Goal: Task Accomplishment & Management: Use online tool/utility

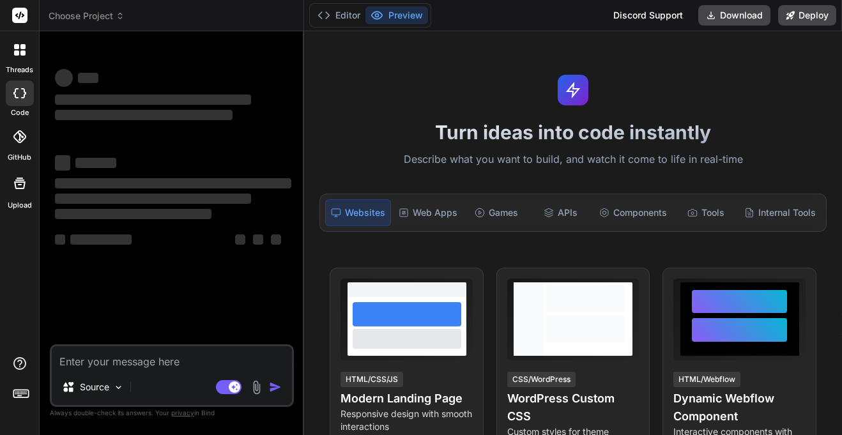
type textarea "x"
click at [115, 17] on span "Choose Project" at bounding box center [87, 16] width 76 height 13
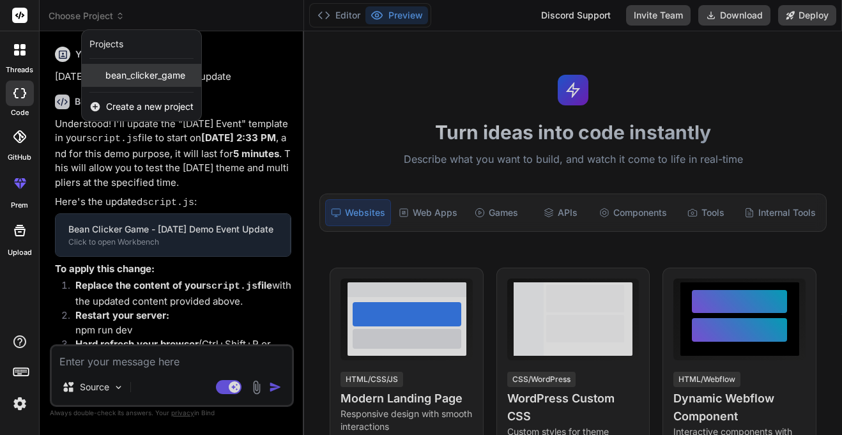
click at [131, 73] on span "bean_clicker_game" at bounding box center [145, 75] width 80 height 13
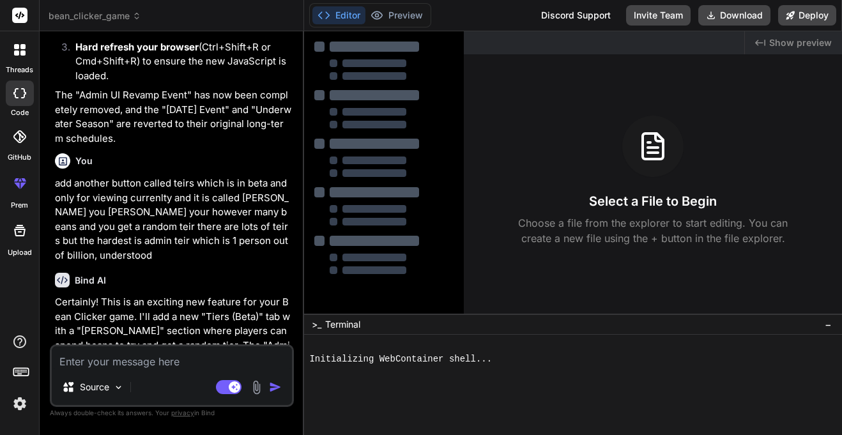
scroll to position [2326, 0]
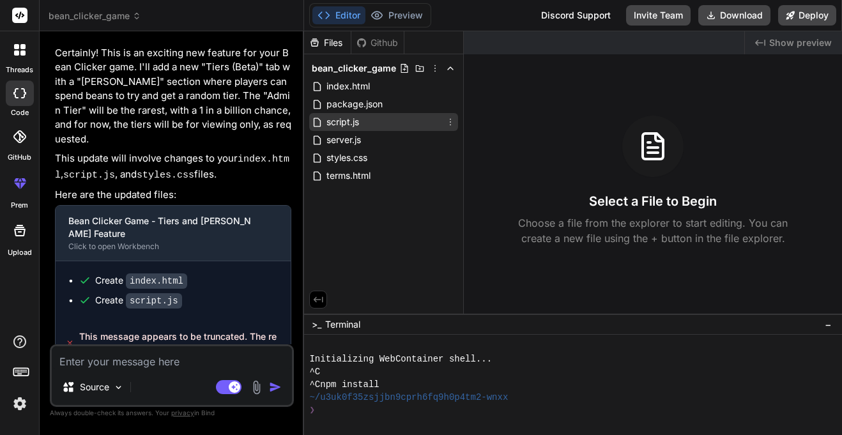
click at [392, 125] on div "script.js" at bounding box center [383, 122] width 149 height 18
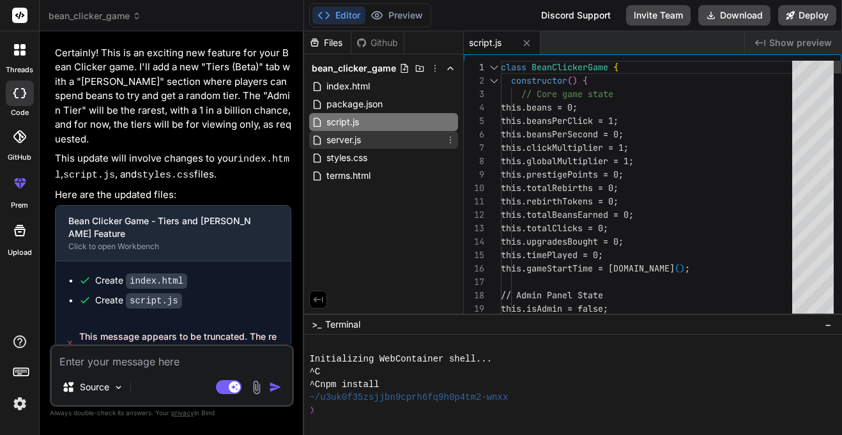
type textarea "x"
click at [392, 140] on div "server.js" at bounding box center [383, 140] width 149 height 18
type textarea "const PORT = process.env.PORT || 3000; server.listen(PORT, () => { console.log(…"
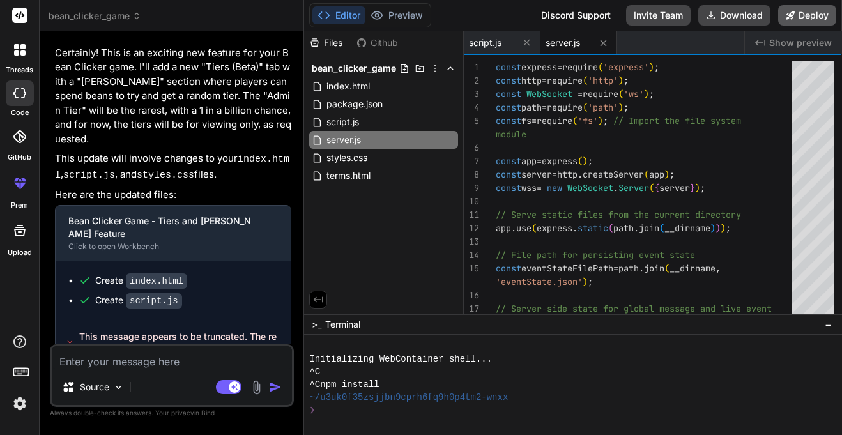
click at [816, 20] on button "Deploy" at bounding box center [807, 15] width 58 height 20
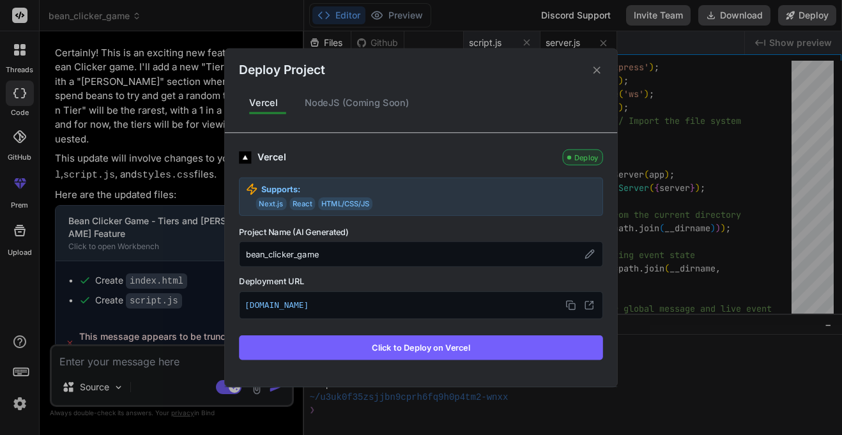
click at [466, 353] on button "Click to Deploy on Vercel" at bounding box center [421, 347] width 364 height 24
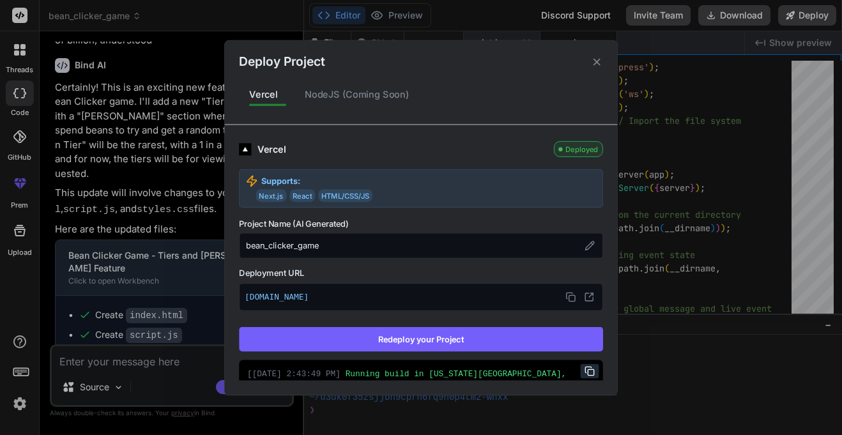
type textarea "x"
click at [360, 293] on p "[DOMAIN_NAME]" at bounding box center [421, 297] width 353 height 17
click at [574, 292] on icon at bounding box center [570, 297] width 10 height 10
click at [596, 64] on icon at bounding box center [597, 62] width 12 height 12
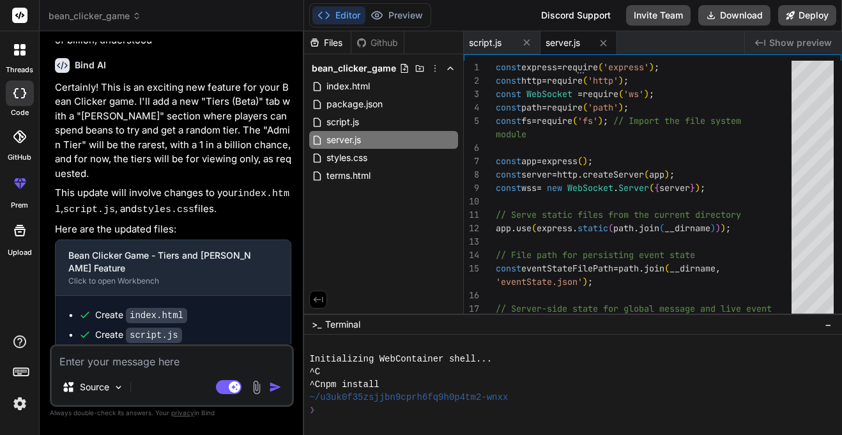
scroll to position [2513, 0]
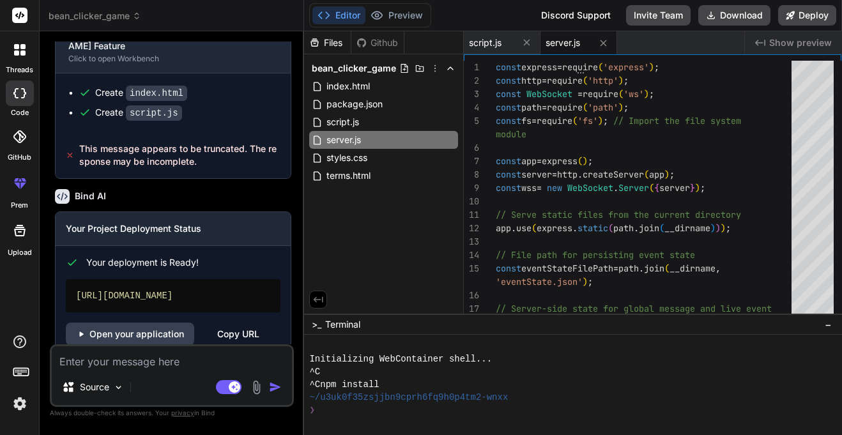
click at [135, 365] on textarea at bounding box center [172, 357] width 240 height 23
type textarea "i"
type textarea "x"
type textarea "f"
type textarea "x"
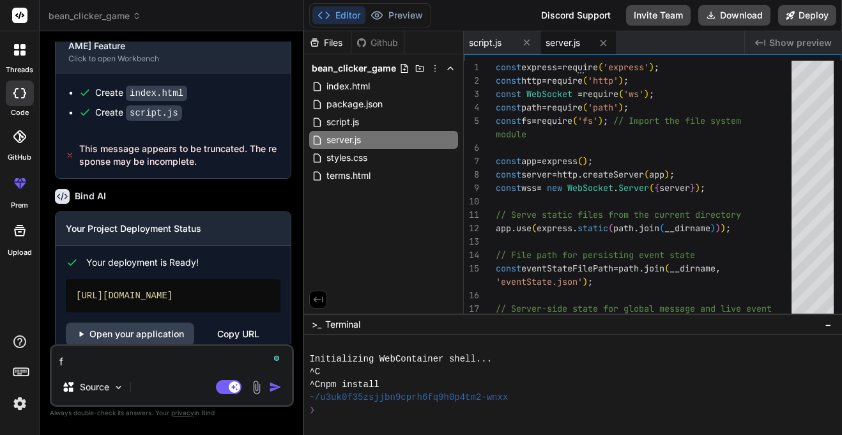
type textarea "fi"
type textarea "x"
type textarea "fix"
type textarea "x"
type textarea "fix"
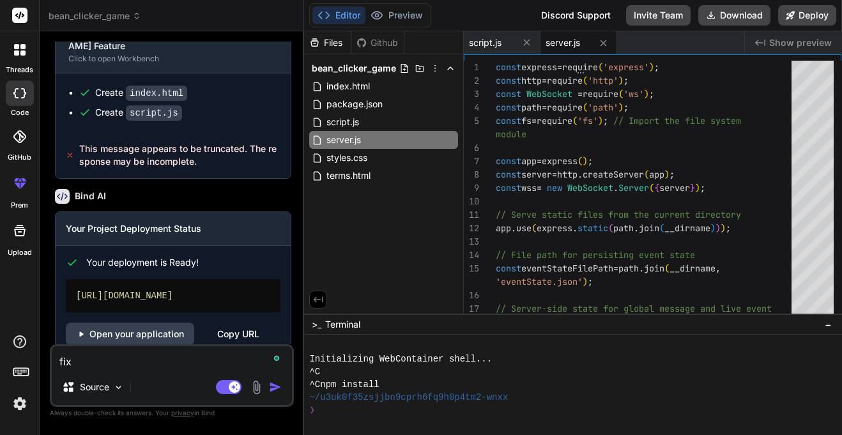
type textarea "x"
type textarea "fix t"
type textarea "x"
type textarea "fix th"
type textarea "x"
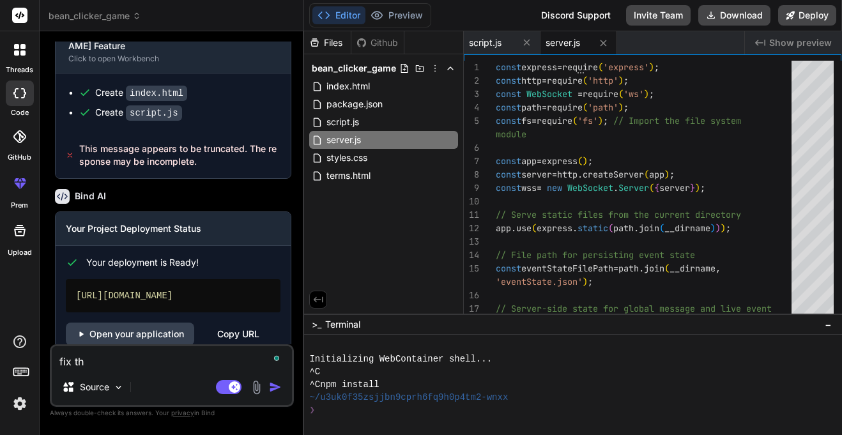
type textarea "fix the"
type textarea "x"
type textarea "fix the"
type textarea "x"
type textarea "fix the t"
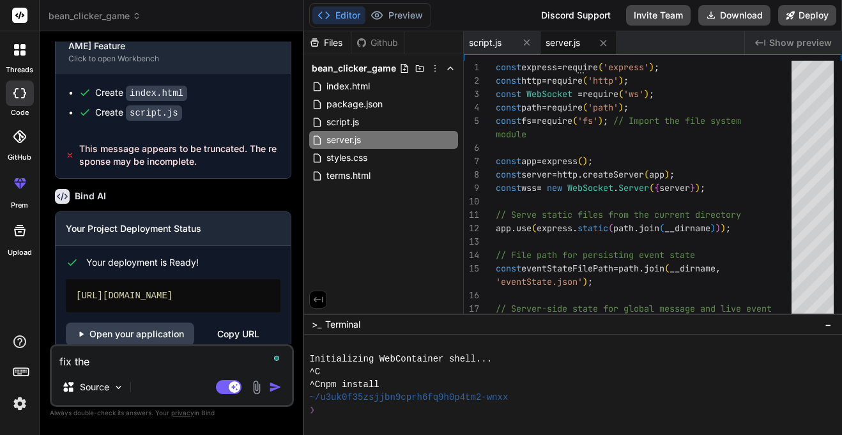
type textarea "x"
type textarea "fix the tr"
type textarea "x"
type textarea "fix the t"
type textarea "x"
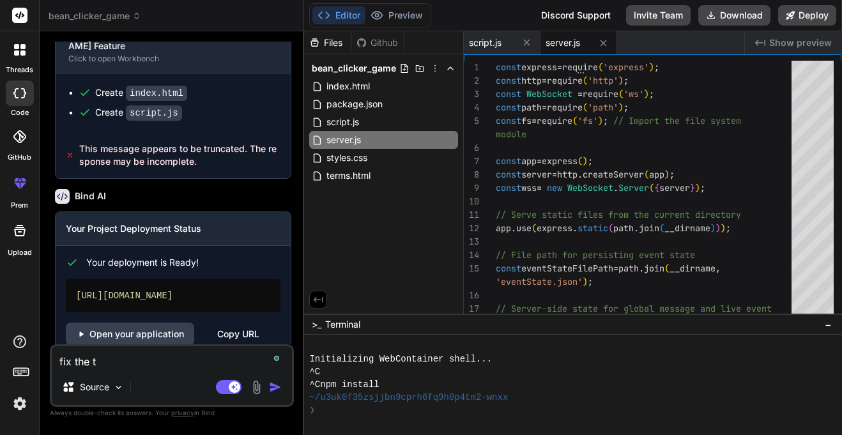
type textarea "fix the te"
type textarea "x"
type textarea "fix the tei"
type textarea "x"
type textarea "fix the teir"
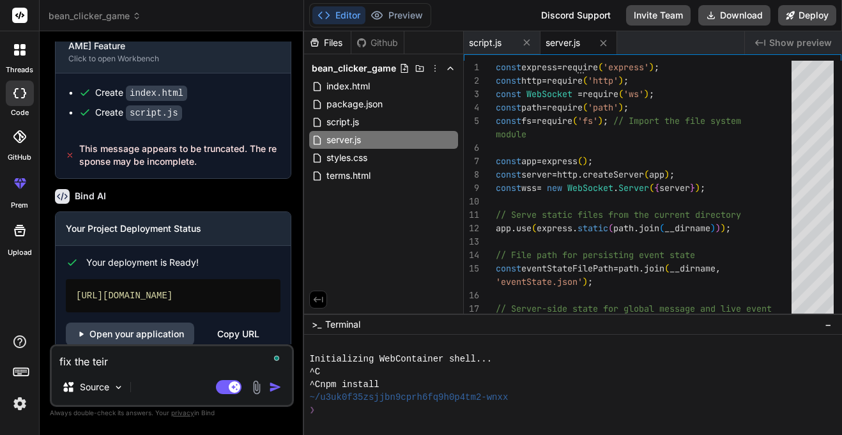
type textarea "x"
type textarea "fix the teirs"
type textarea "x"
type textarea "fix the teirs"
type textarea "x"
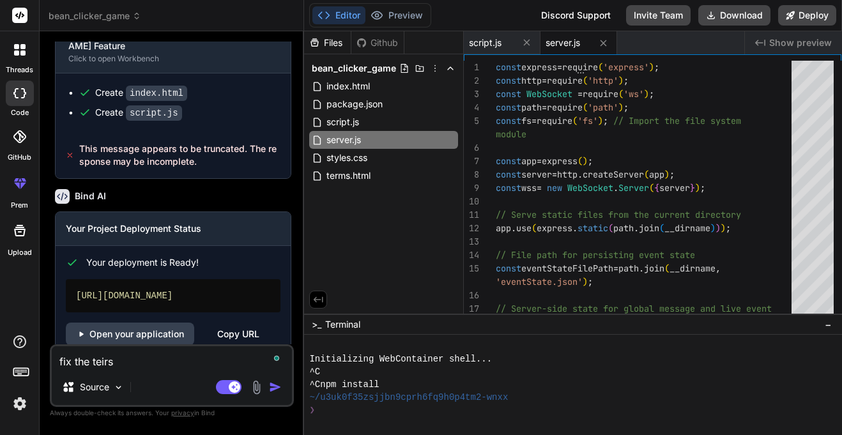
type textarea "fix the teirs t"
type textarea "x"
type textarea "fix the teirs th"
type textarea "x"
type textarea "fix the teirs thi"
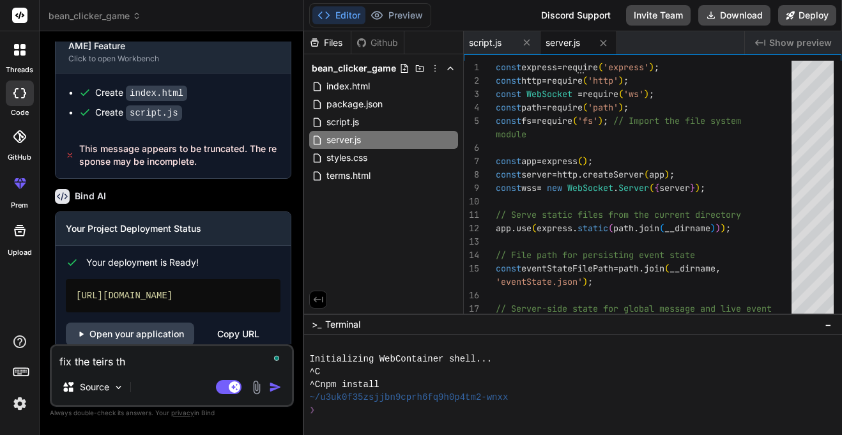
type textarea "x"
type textarea "fix the teirs thin"
type textarea "x"
type textarea "fix the teirs thing"
type textarea "x"
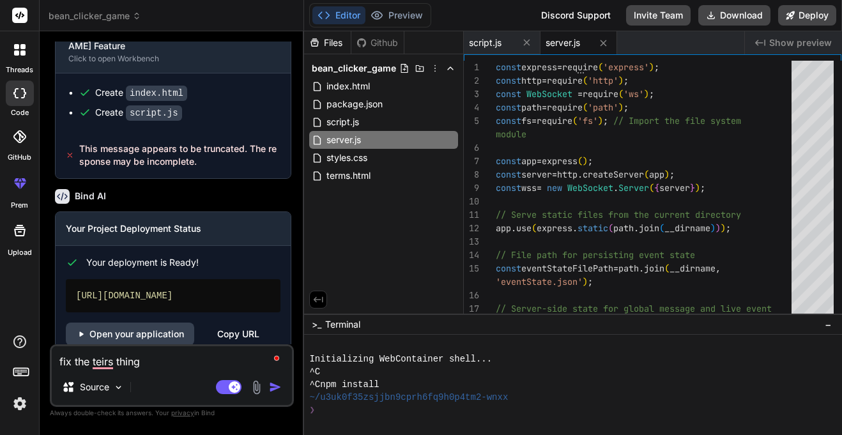
type textarea "fix the teirs things"
type textarea "x"
type textarea "fix the teirs things"
type textarea "x"
type textarea "fix the teirs things i"
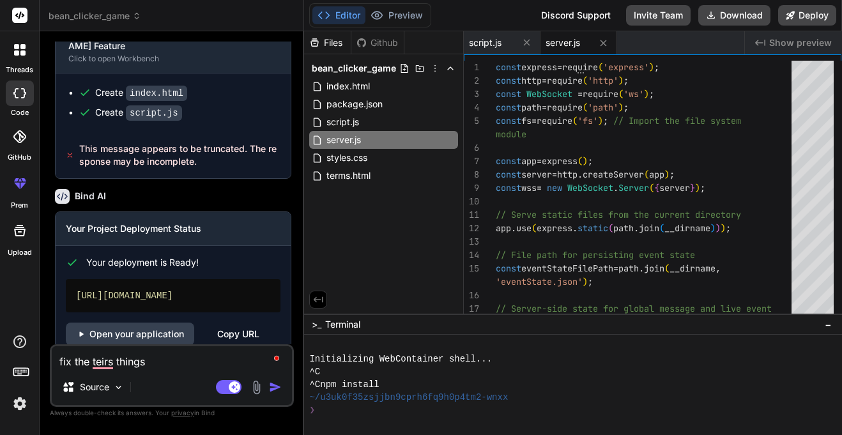
type textarea "x"
type textarea "fix the teirs things it"
type textarea "x"
type textarea "fix the teirs things it"
type textarea "x"
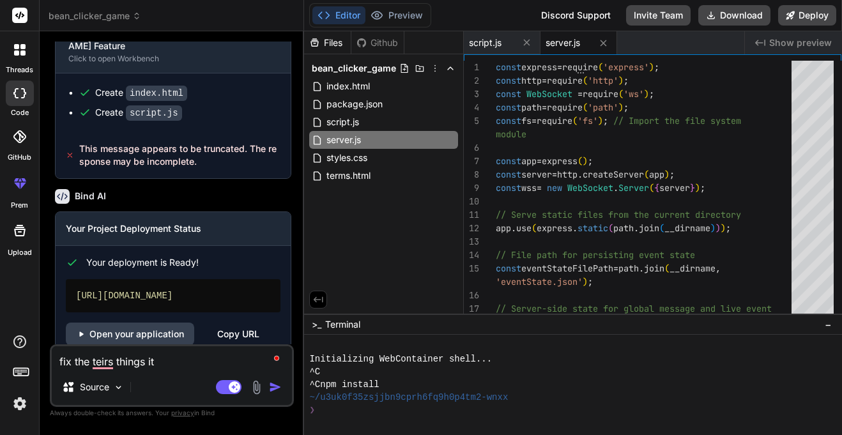
type textarea "fix the teirs things it"
type textarea "x"
type textarea "fix the teirs things i"
type textarea "x"
type textarea "fix the teirs things it"
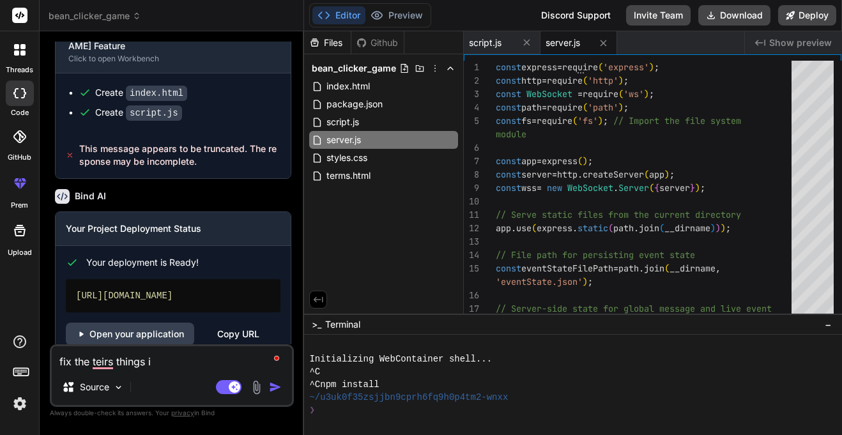
type textarea "x"
type textarea "fix the teirs things it"
type textarea "x"
type textarea "fix the teirs things it b"
type textarea "x"
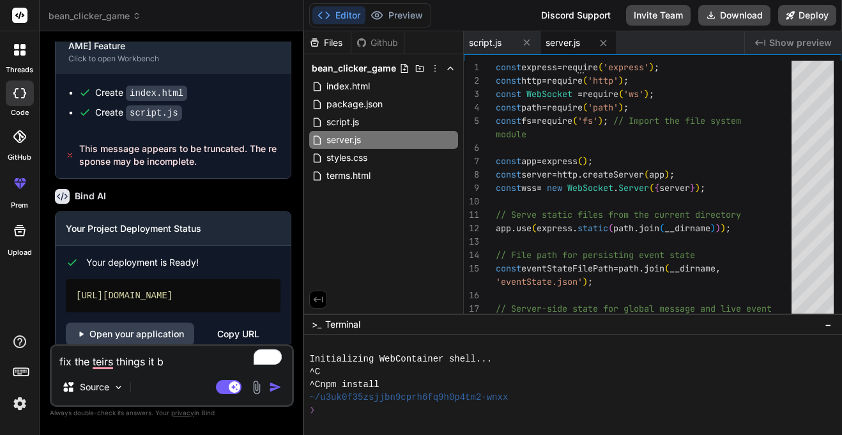
type textarea "fix the teirs things it bu"
type textarea "x"
type textarea "fix the teirs things it but"
type textarea "x"
type textarea "fix the teirs things it butt"
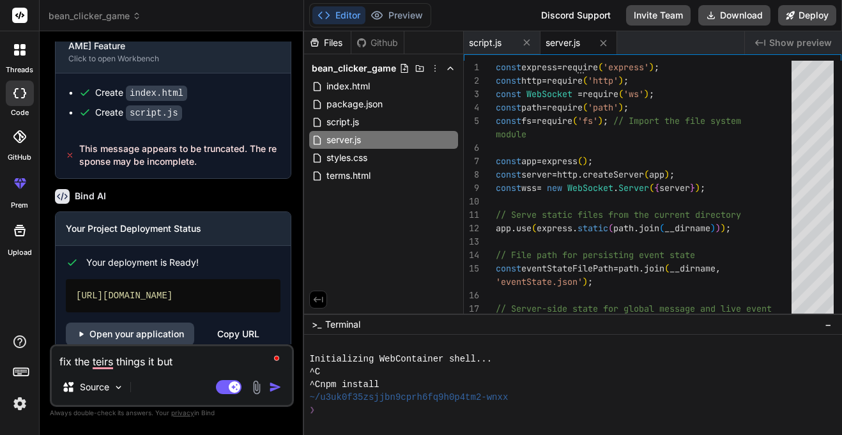
type textarea "x"
type textarea "fix the teirs things it butto"
type textarea "x"
type textarea "fix the teirs things it button"
type textarea "x"
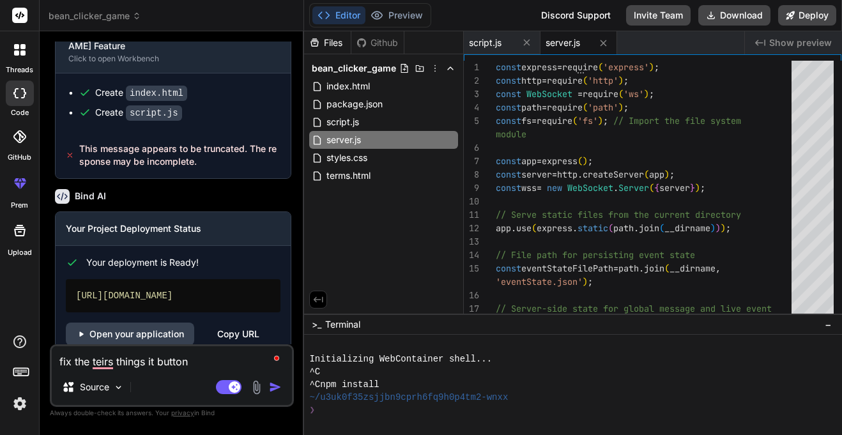
type textarea "fix the teirs things it button"
type textarea "x"
type textarea "fix the teirs things it button g"
type textarea "x"
type textarea "fix the teirs things it button ga"
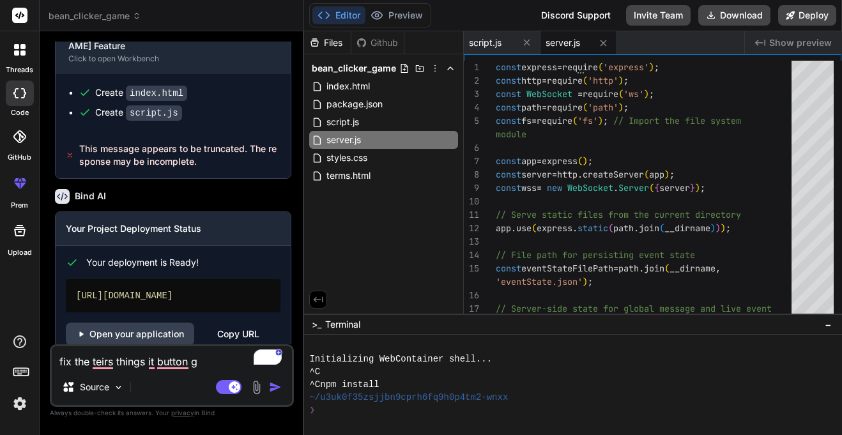
type textarea "x"
type textarea "fix the teirs things it button gam"
type textarea "x"
type textarea "fix the teirs things it button gamb"
type textarea "x"
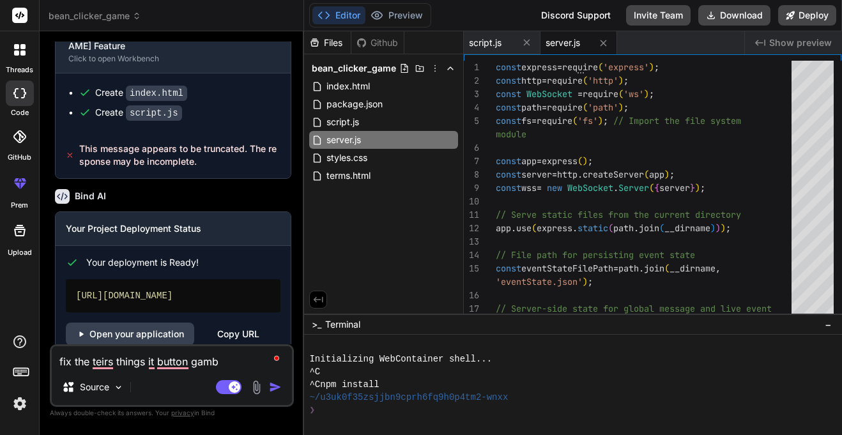
type textarea "fix the teirs things it button gambl"
type textarea "x"
type textarea "fix the teirs things it button [PERSON_NAME]"
type textarea "x"
type textarea "fix the teirs things it button [PERSON_NAME]"
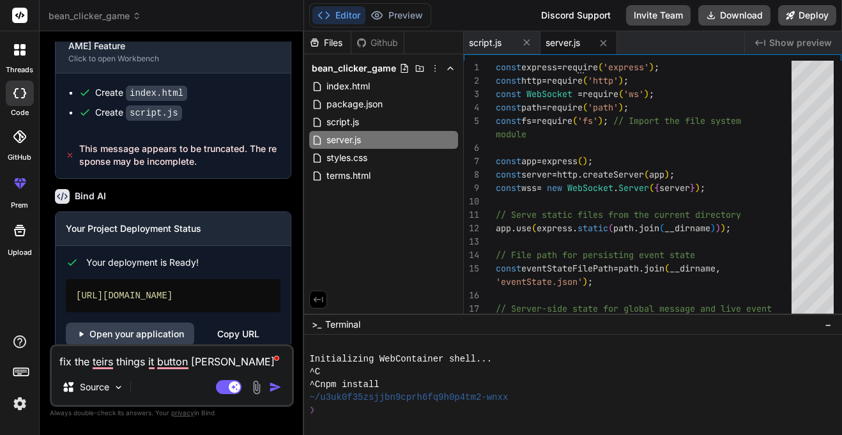
type textarea "x"
type textarea "fix the teirs things it button [PERSON_NAME] b"
type textarea "x"
type textarea "fix the teirs things it button [PERSON_NAME] bu"
type textarea "x"
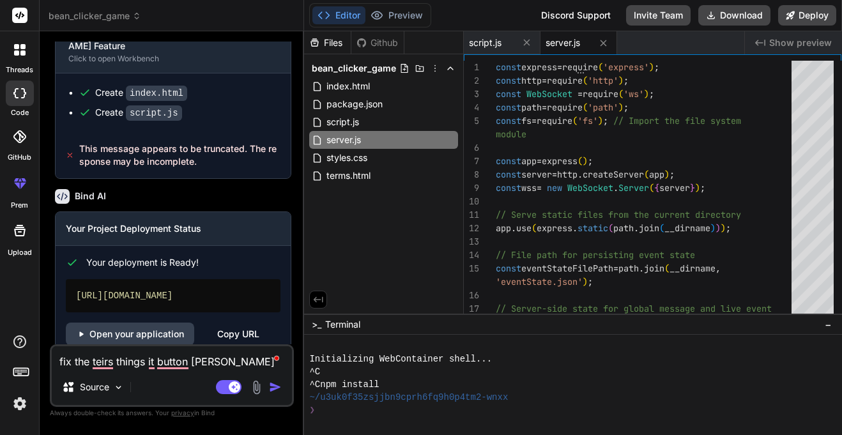
type textarea "fix the teirs things it button [PERSON_NAME] but"
type textarea "x"
type textarea "fix the teirs things it button [PERSON_NAME] butt"
type textarea "x"
type textarea "fix the teirs things it button [PERSON_NAME] [PERSON_NAME]"
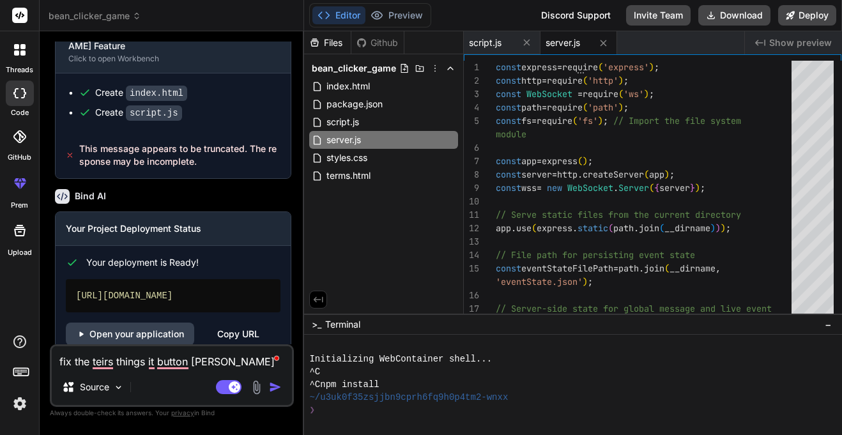
type textarea "x"
type textarea "fix the teirs things it button [PERSON_NAME] button"
type textarea "x"
type textarea "fix the teirs things it button [PERSON_NAME] button"
type textarea "x"
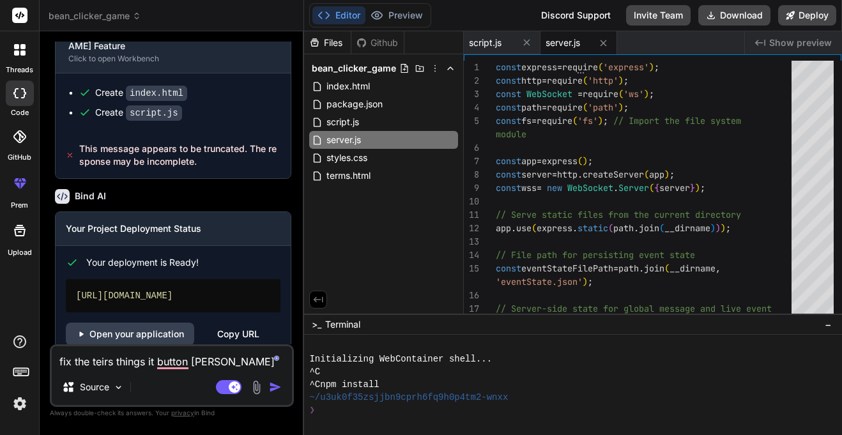
type textarea "fix the teirs things it button [PERSON_NAME] button i"
type textarea "x"
type textarea "fix the teirs things it button [PERSON_NAME] button is"
type textarea "x"
type textarea "fix the teirs things it button [PERSON_NAME] button is"
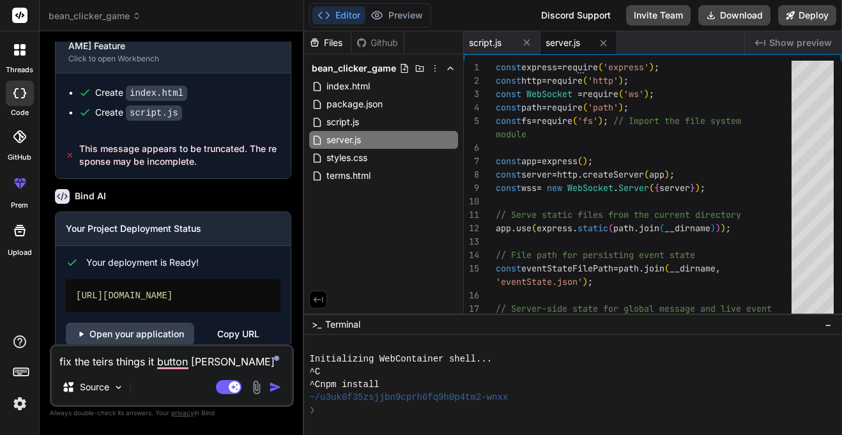
type textarea "x"
type textarea "fix the teirs things it button [PERSON_NAME] button is b"
type textarea "x"
type textarea "fix the teirs things it button [PERSON_NAME] button is ba"
type textarea "x"
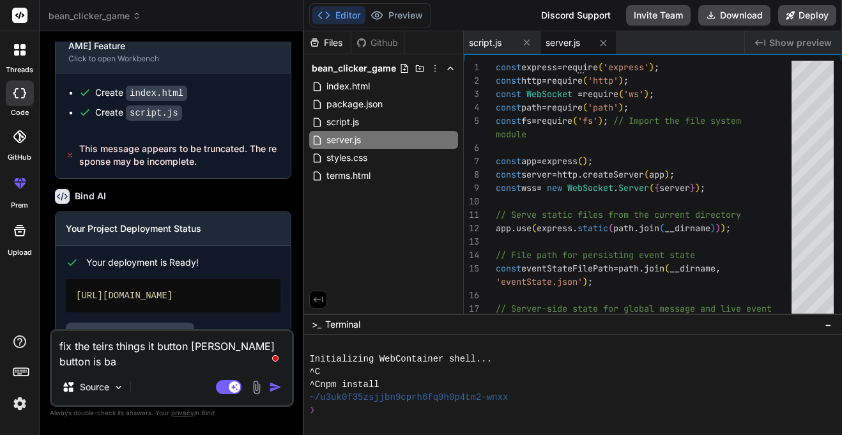
type textarea "fix the teirs things it button [PERSON_NAME] button is bad"
type textarea "x"
type textarea "fix the teirs things it button [PERSON_NAME] button is bad"
type textarea "x"
type textarea "fix the teirs things it button [PERSON_NAME] button is bad a"
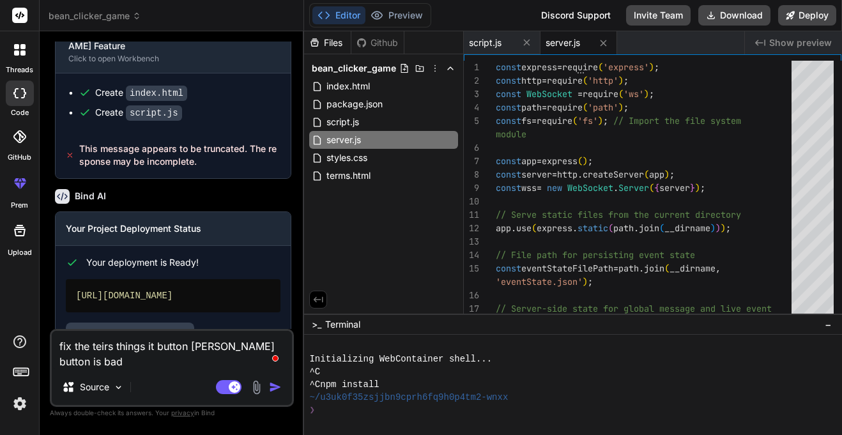
type textarea "x"
type textarea "fix the teirs things it button [PERSON_NAME] button is bad an"
type textarea "x"
type textarea "fix the teirs things it button [PERSON_NAME] button is bad and"
type textarea "x"
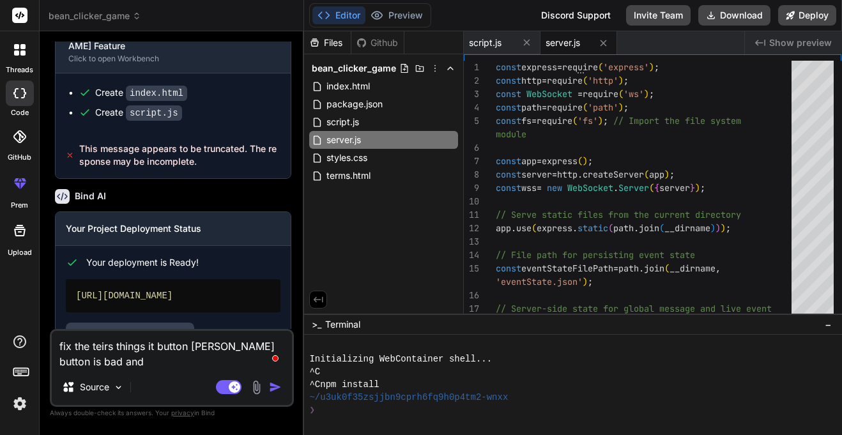
type textarea "fix the teirs things it button [PERSON_NAME] button is bad and"
type textarea "x"
type textarea "fix the teirs things it button [PERSON_NAME] button is bad and i"
type textarea "x"
type textarea "fix the teirs things it button [PERSON_NAME] button is bad and"
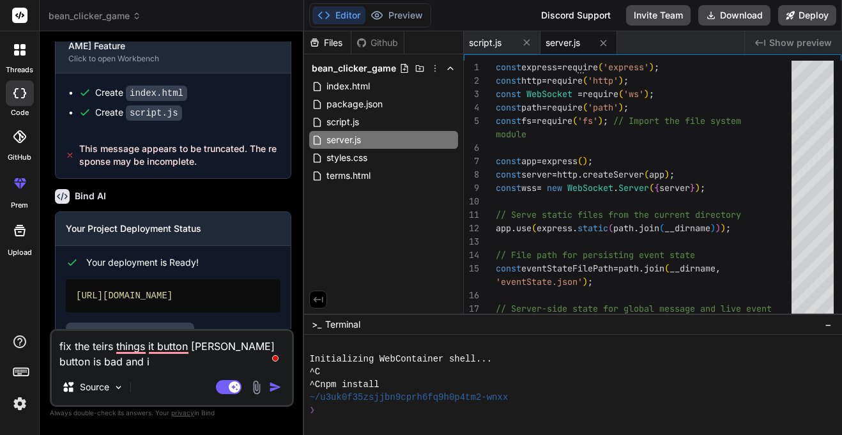
type textarea "x"
type textarea "fix the teirs things it button [PERSON_NAME] button is bad and t"
type textarea "x"
type textarea "fix the teirs things it button [PERSON_NAME] button is bad and th"
type textarea "x"
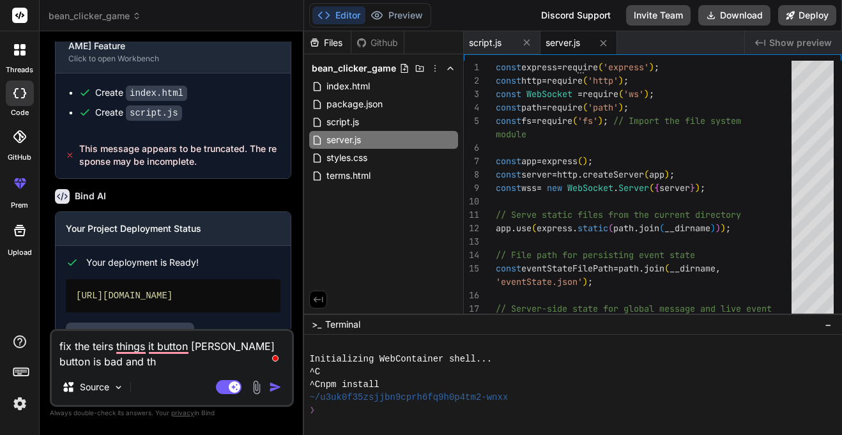
type textarea "fix the teirs things it button [PERSON_NAME] button is bad and the"
type textarea "x"
type textarea "fix the teirs things it button [PERSON_NAME] button is bad and ther"
type textarea "x"
type textarea "fix the teirs things it button [PERSON_NAME] button is bad and there"
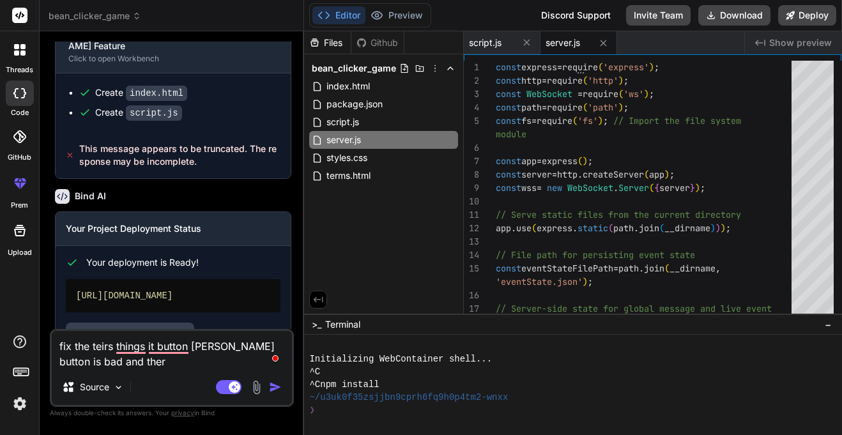
type textarea "x"
type textarea "fix the teirs things it button [PERSON_NAME] button is bad and there"
type textarea "x"
type textarea "fix the teirs things it button [PERSON_NAME] button is bad and there i"
type textarea "x"
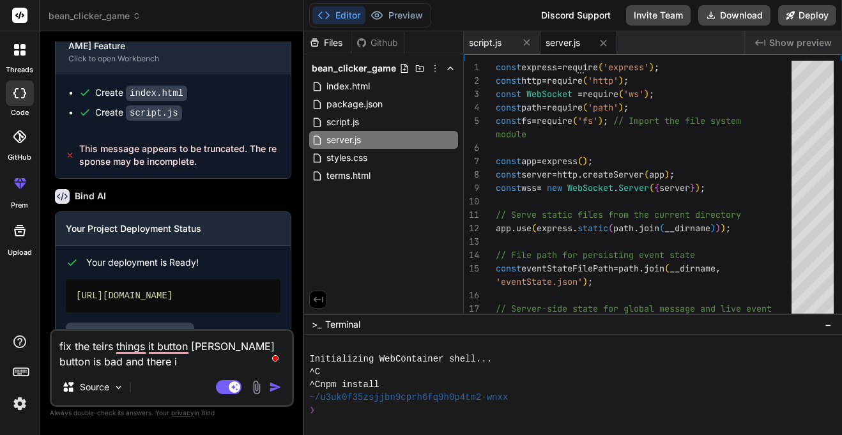
type textarea "fix the teirs things it button [PERSON_NAME] button is bad and there is"
type textarea "x"
type textarea "fix the teirs things it button [PERSON_NAME] button is bad and there is"
type textarea "x"
type textarea "fix the teirs things it button [PERSON_NAME] button is bad and there is n"
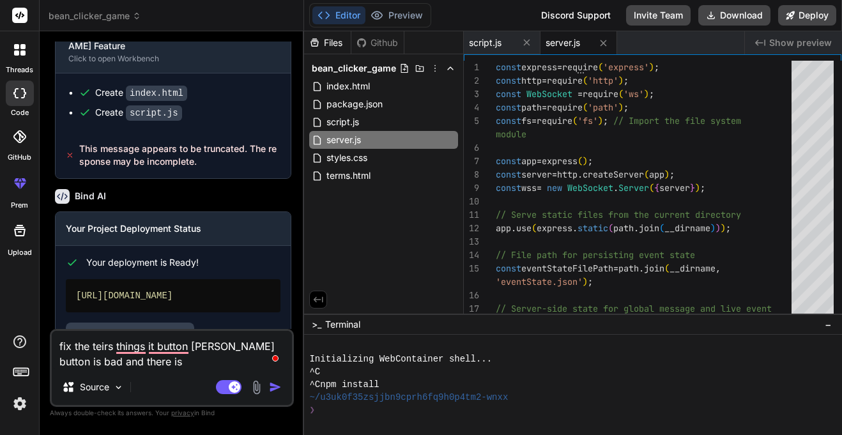
type textarea "x"
type textarea "fix the teirs things it button [PERSON_NAME] button is bad and there is no"
type textarea "x"
type textarea "fix the teirs things it button [PERSON_NAME] button is bad and there is not"
type textarea "x"
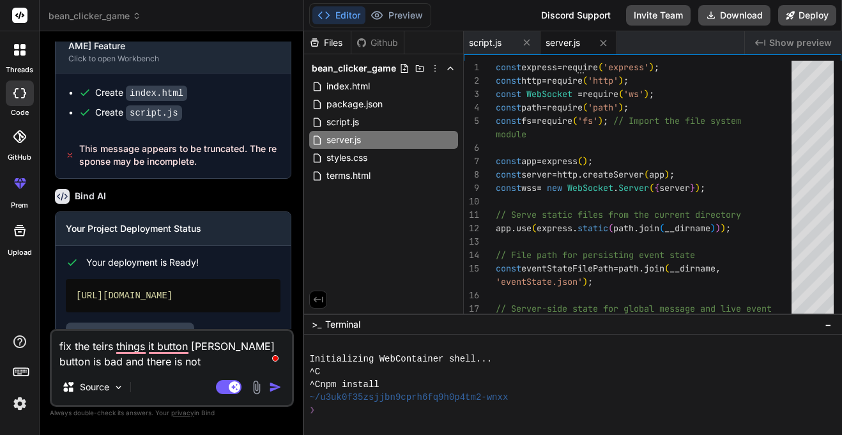
type textarea "fix the teirs things it button [PERSON_NAME] button is bad and there is noth"
type textarea "x"
type textarea "fix the teirs things it button [PERSON_NAME] button is bad and there is nothi"
type textarea "x"
type textarea "fix the teirs things it button [PERSON_NAME] button is bad and there is nothin"
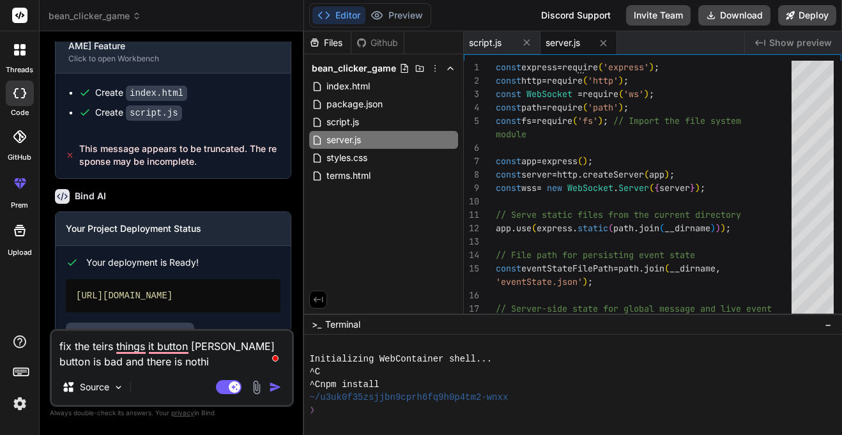
type textarea "x"
type textarea "fix the teirs things it button [PERSON_NAME] button is bad and there is nothing"
type textarea "x"
type textarea "fix the teirs things it button [PERSON_NAME] button is bad and there is nothings"
type textarea "x"
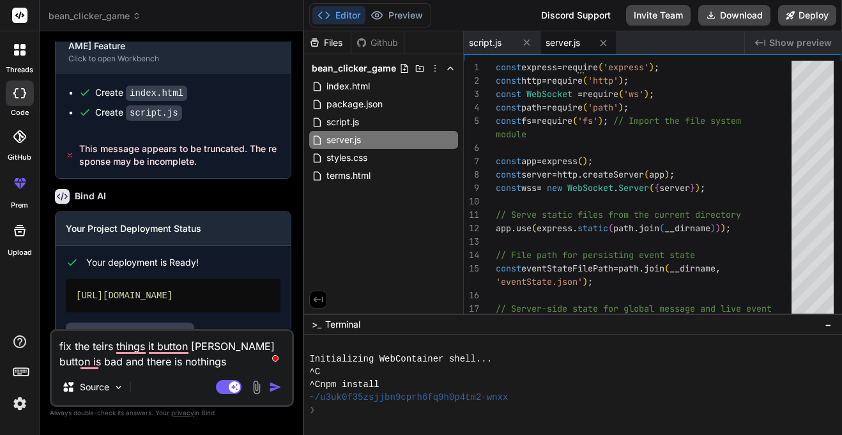
type textarea "fix the teirs things it button [PERSON_NAME] button is bad and there is nothings"
type textarea "x"
type textarea "fix the teirs things it button [PERSON_NAME] button is bad and there is nothing…"
type textarea "x"
type textarea "fix the teirs things it button [PERSON_NAME] button is bad and there is nothing…"
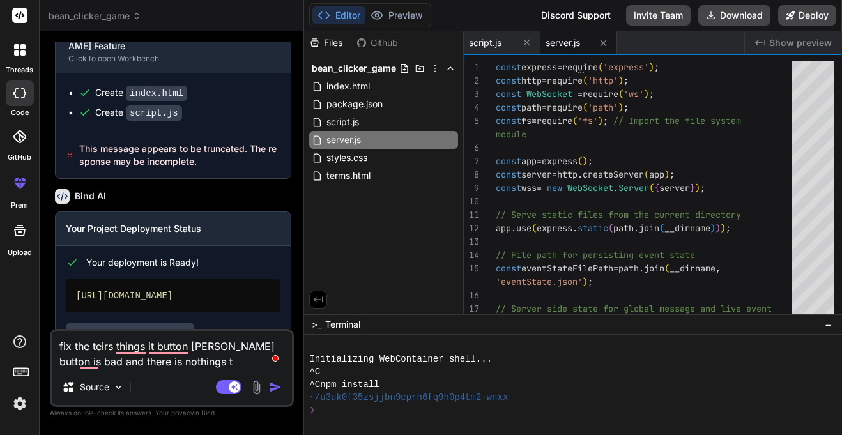
type textarea "x"
type textarea "fix the teirs things it button [PERSON_NAME] button is bad and there is nothing…"
type textarea "x"
type textarea "fix the teirs things it button [PERSON_NAME] button is bad and there is nothing…"
type textarea "x"
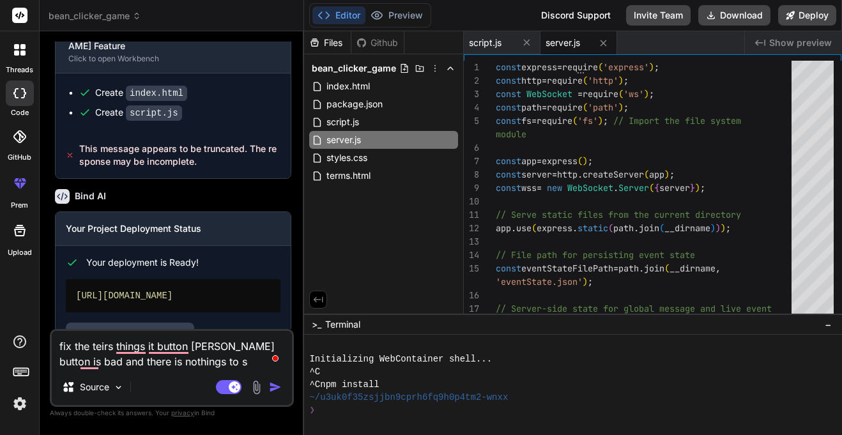
type textarea "fix the teirs things it button [PERSON_NAME] button is bad and there is nothing…"
type textarea "x"
type textarea "fix the teirs things it button [PERSON_NAME] button is bad and there is nothing…"
type textarea "x"
type textarea "fix the teirs things it button [PERSON_NAME] button is bad and there is nothing…"
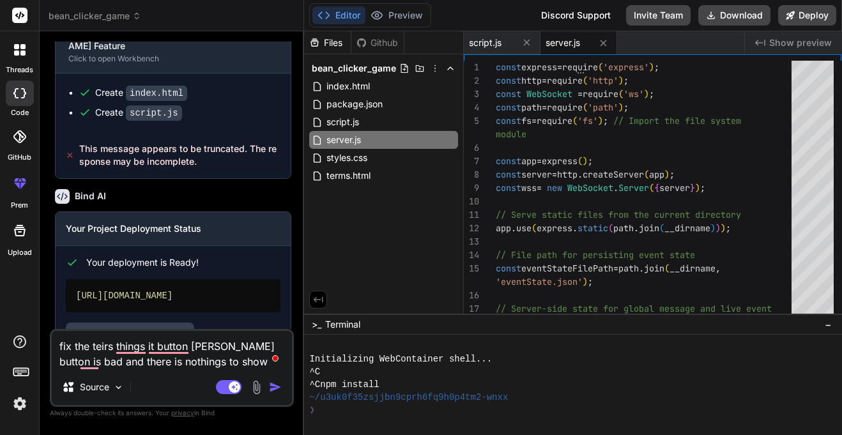
type textarea "x"
type textarea "fix the teirs things it button [PERSON_NAME] button is bad and there is nothing…"
type textarea "x"
type textarea "fix the teirs things it button [PERSON_NAME] button is bad and there is nothing…"
type textarea "x"
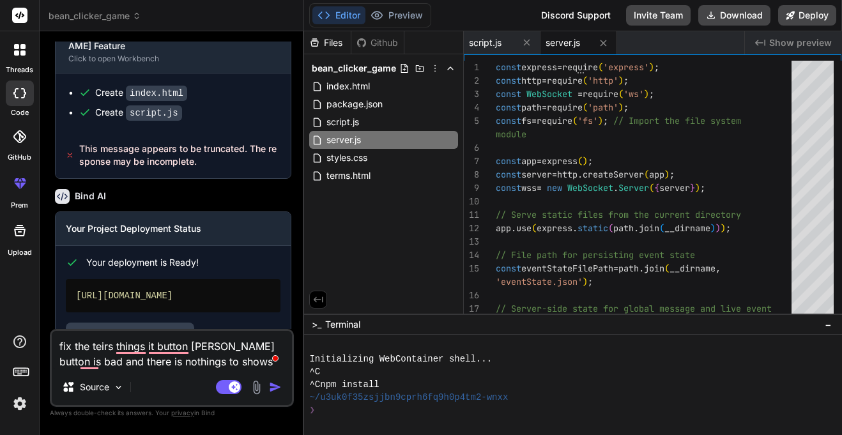
type textarea "fix the teirs things it button [PERSON_NAME] button is bad and there is nothing…"
type textarea "x"
type textarea "fix the teirs things it button [PERSON_NAME] button is bad and there is nothing…"
type textarea "x"
type textarea "fix the teirs things it button [PERSON_NAME] button is bad and there is nothing…"
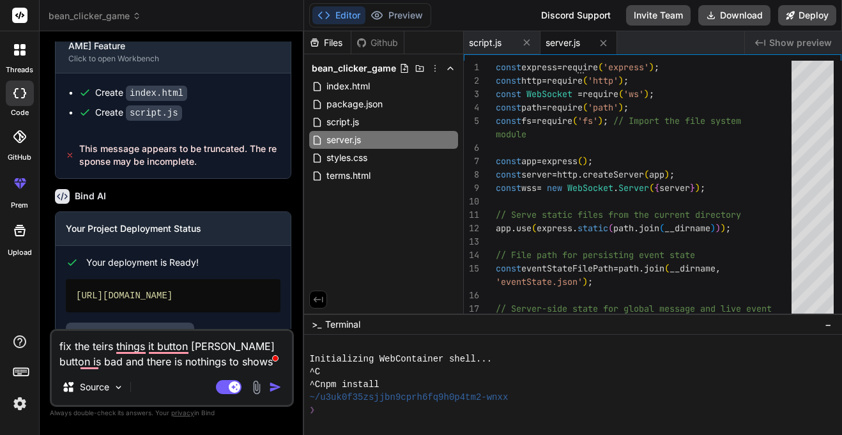
type textarea "x"
type textarea "fix the teirs things it button [PERSON_NAME] button is bad and there is nothing…"
type textarea "x"
type textarea "fix the teirs things it button [PERSON_NAME] button is bad and there is nothing…"
type textarea "x"
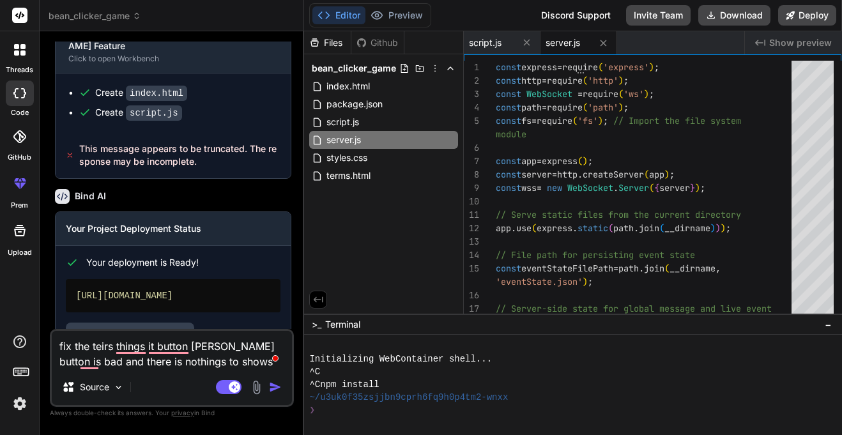
type textarea "fix the teirs things it button [PERSON_NAME] button is bad and there is nothing…"
type textarea "x"
type textarea "fix the teirs things it button [PERSON_NAME] button is bad and there is nothing…"
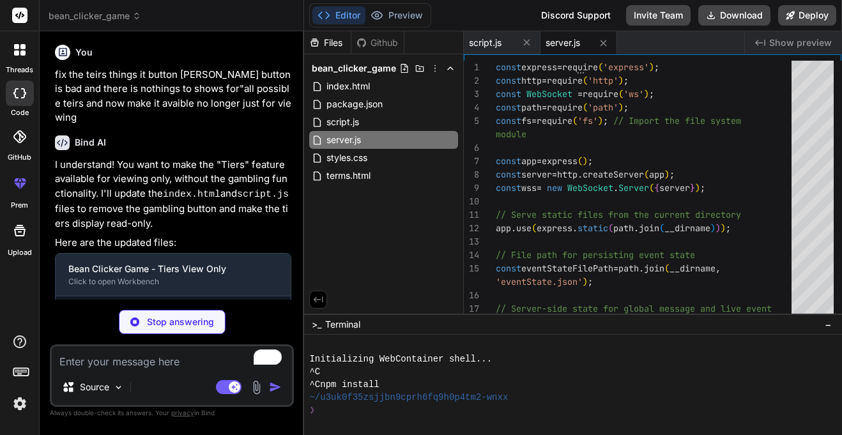
scroll to position [2796, 0]
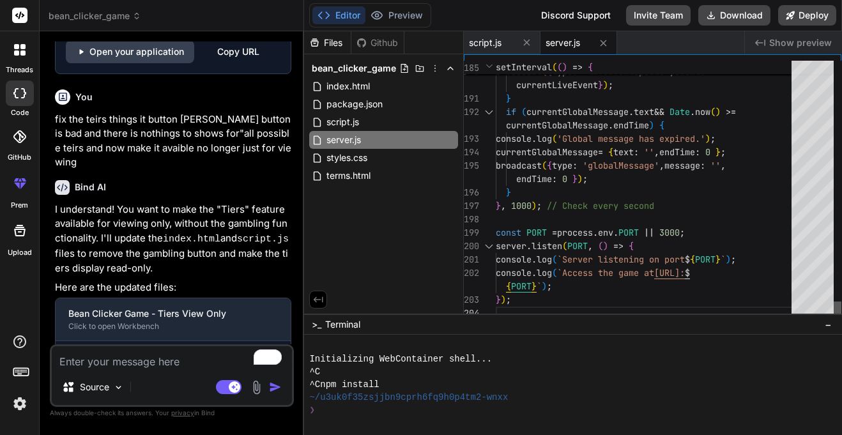
click at [841, 320] on div at bounding box center [838, 310] width 8 height 19
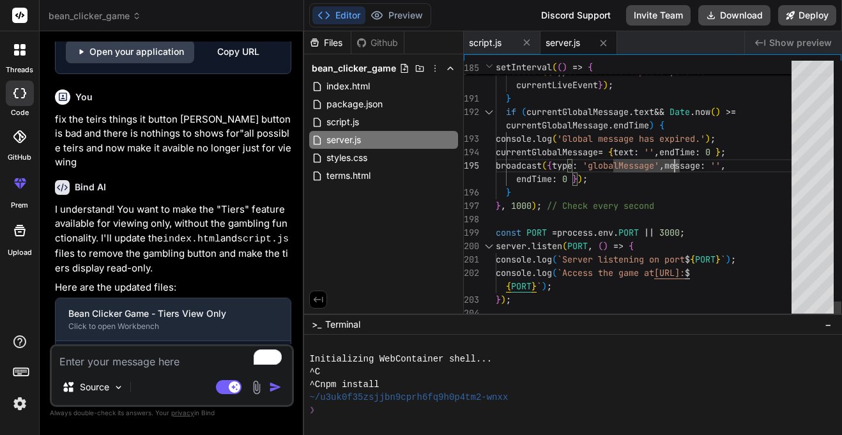
drag, startPoint x: 485, startPoint y: 234, endPoint x: 558, endPoint y: 250, distance: 74.5
click at [558, 250] on div "189 190 191 192 193 194 195 196 197 198 199 200 201 202 203 204 saveEventState …" at bounding box center [652, 190] width 377 height 259
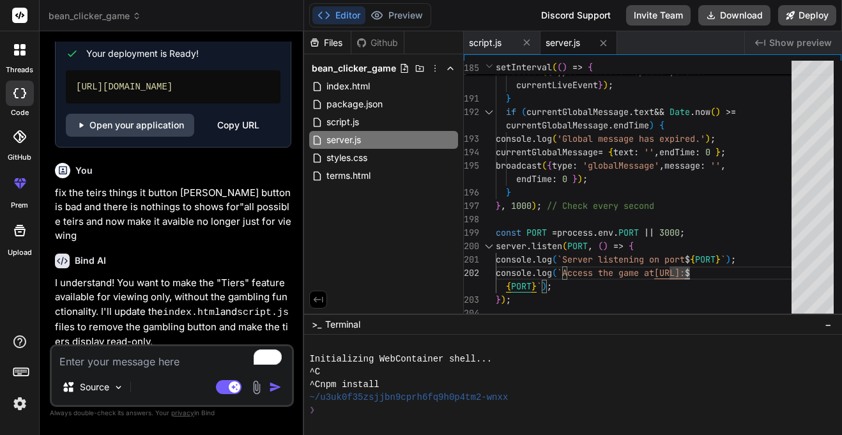
scroll to position [2796, 0]
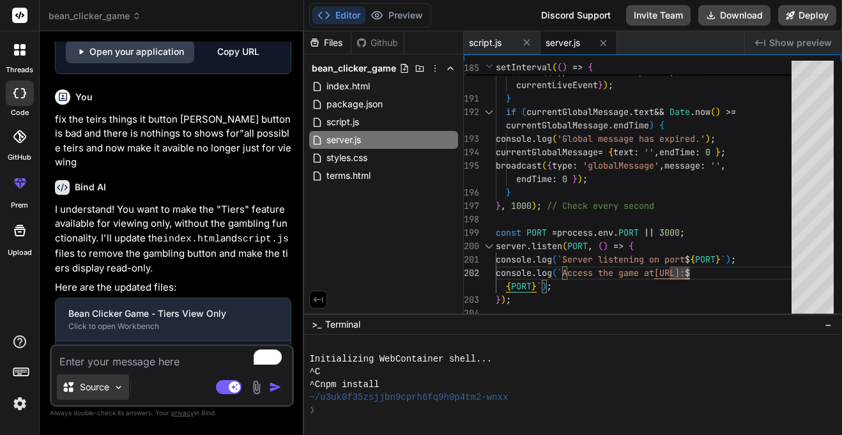
click at [104, 385] on p "Source" at bounding box center [94, 387] width 29 height 13
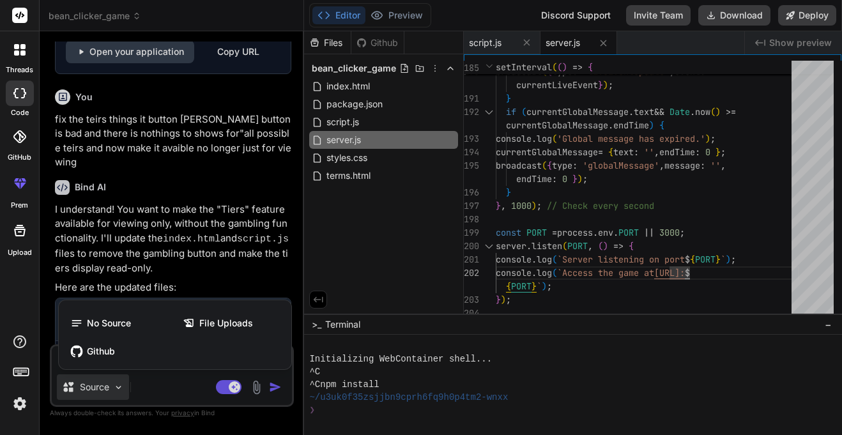
click at [152, 387] on div at bounding box center [421, 217] width 842 height 435
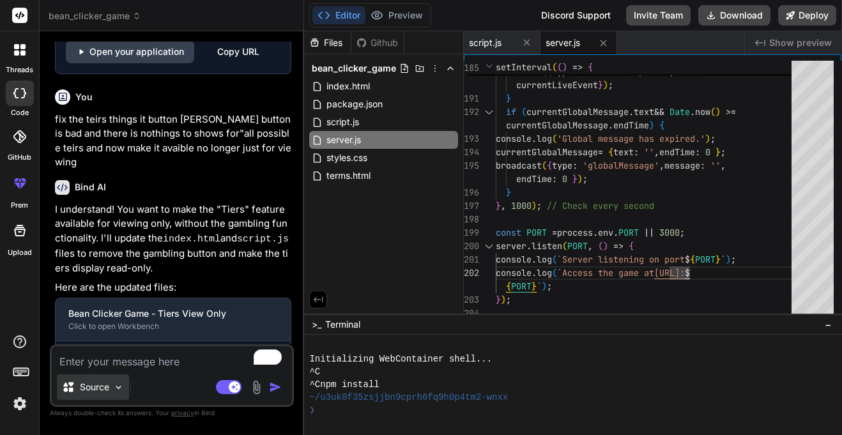
click at [101, 389] on p "Source" at bounding box center [94, 387] width 29 height 13
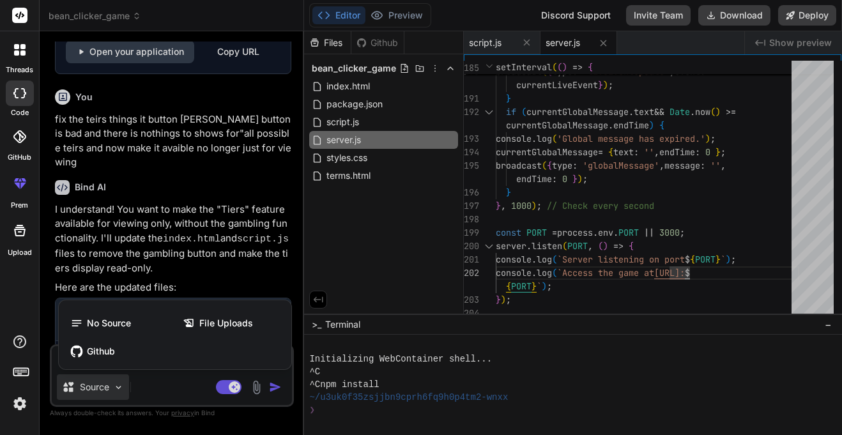
click at [140, 381] on div at bounding box center [421, 217] width 842 height 435
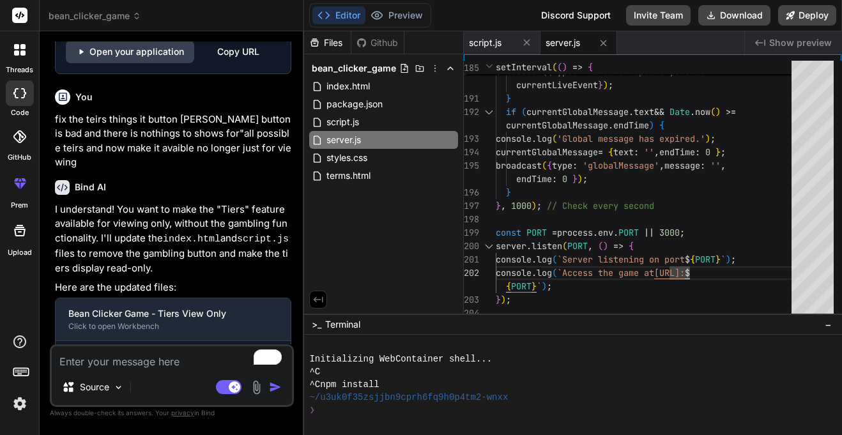
click at [150, 280] on p "Here are the updated files:" at bounding box center [173, 287] width 236 height 15
click at [255, 387] on img at bounding box center [256, 387] width 15 height 15
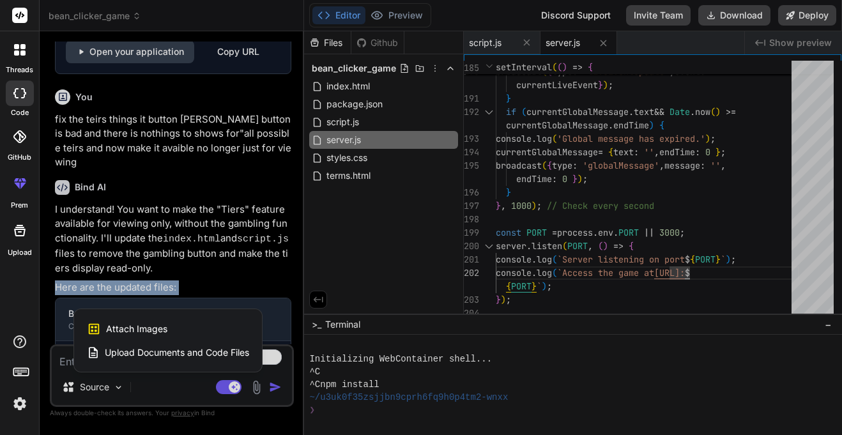
click at [164, 392] on div at bounding box center [421, 217] width 842 height 435
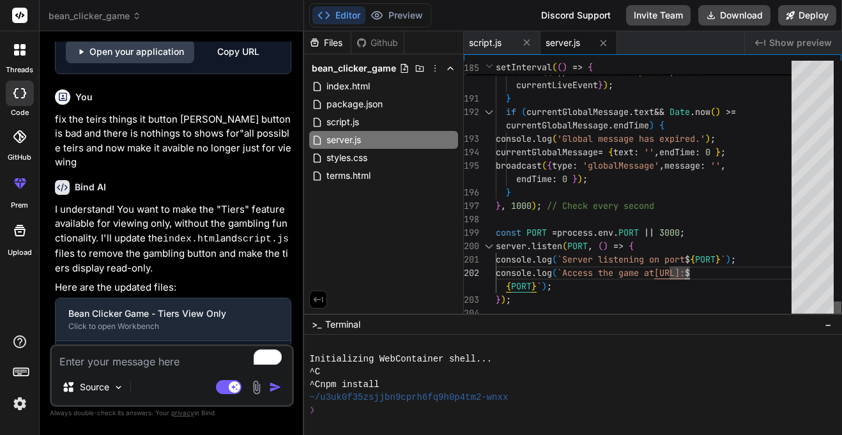
click at [834, 320] on div at bounding box center [838, 190] width 8 height 259
click at [411, 165] on div "styles.css" at bounding box center [383, 158] width 149 height 18
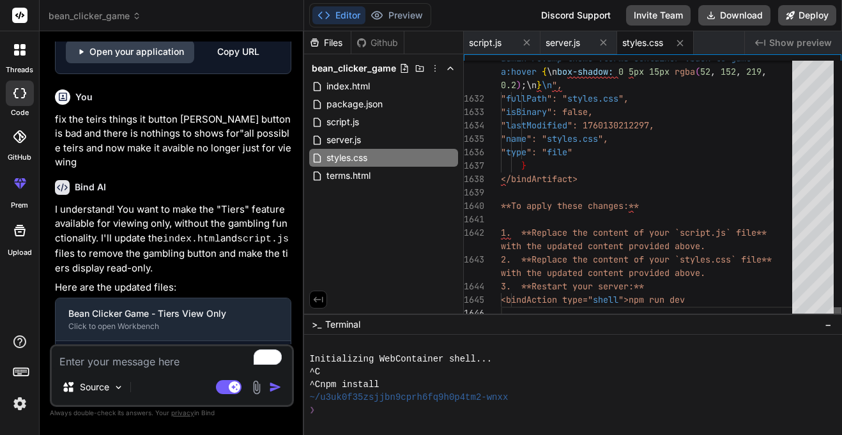
click at [841, 320] on div at bounding box center [838, 313] width 8 height 13
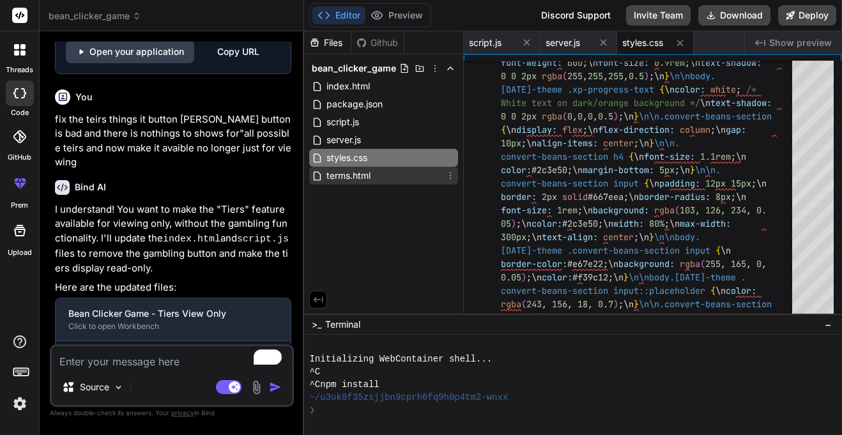
click at [398, 167] on div "terms.html" at bounding box center [383, 176] width 149 height 18
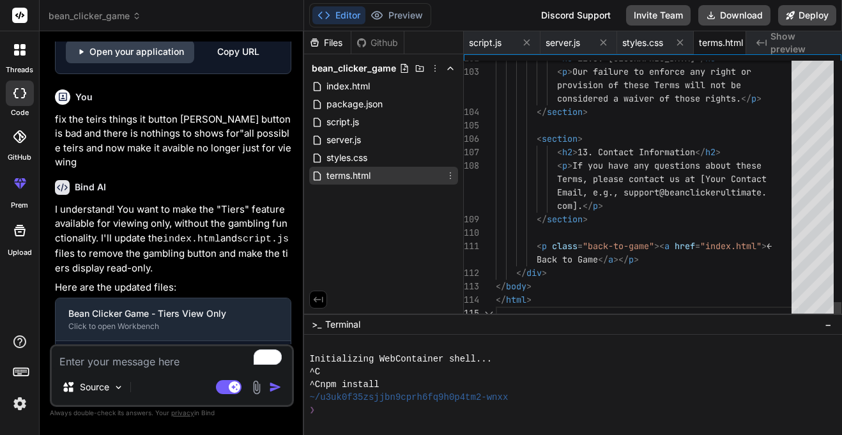
scroll to position [0, 25]
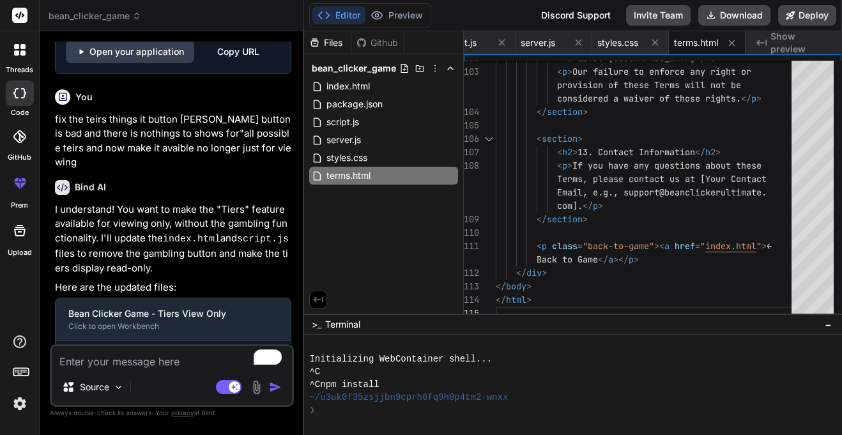
click at [153, 341] on div "Create index.html" at bounding box center [173, 360] width 235 height 39
click at [353, 90] on span "index.html" at bounding box center [348, 86] width 46 height 15
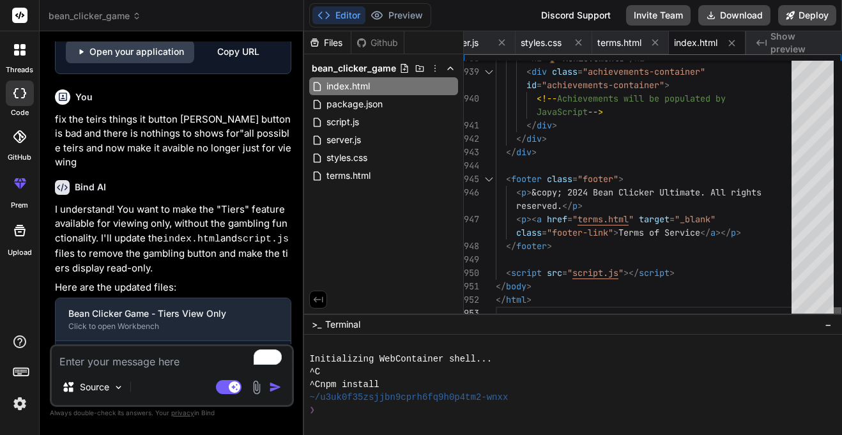
click at [837, 320] on div at bounding box center [838, 313] width 8 height 13
click at [489, 178] on div at bounding box center [488, 178] width 17 height 13
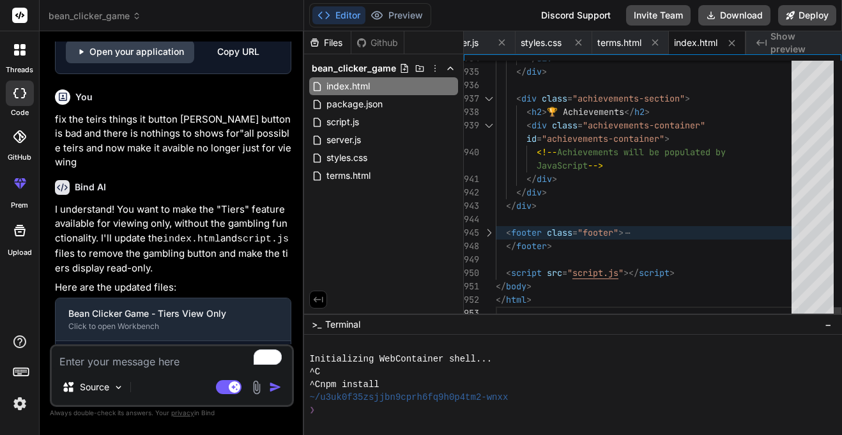
click at [486, 234] on div at bounding box center [488, 232] width 17 height 13
click at [489, 234] on div at bounding box center [488, 232] width 17 height 13
click at [659, 16] on button "Invite Team" at bounding box center [658, 15] width 65 height 20
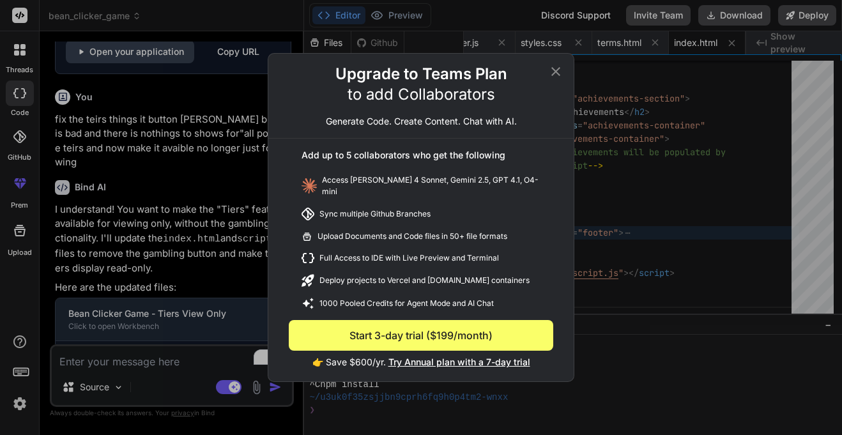
click at [393, 229] on div "Upload Documents and Code files in 50+ file formats" at bounding box center [421, 236] width 264 height 22
click at [557, 68] on icon at bounding box center [555, 71] width 15 height 15
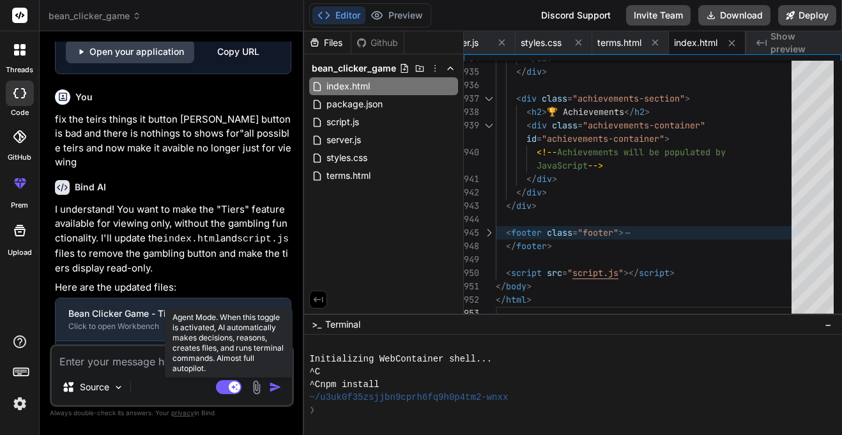
click at [233, 388] on rect at bounding box center [234, 386] width 11 height 11
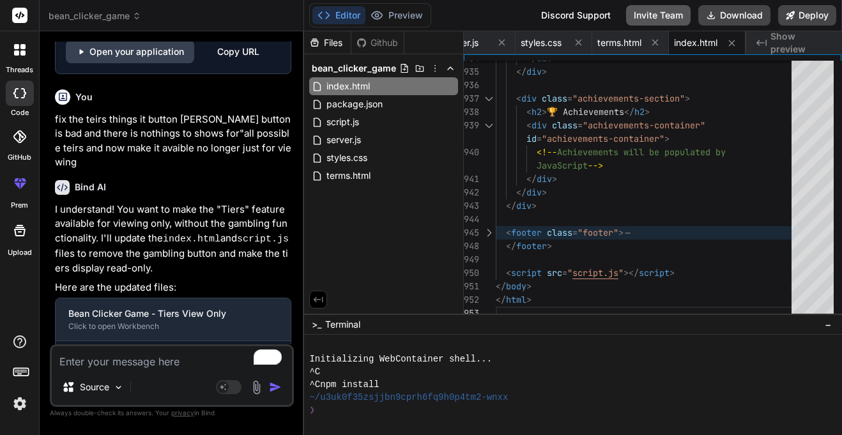
click at [628, 13] on button "Invite Team" at bounding box center [658, 15] width 65 height 20
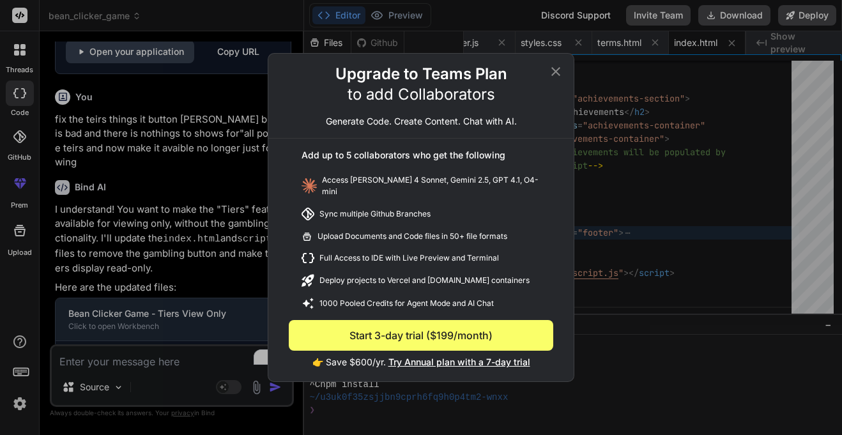
click at [557, 72] on icon at bounding box center [555, 71] width 15 height 15
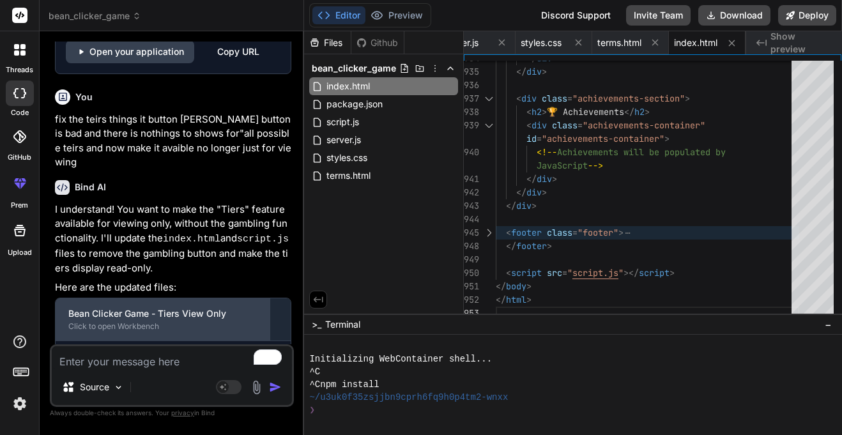
click at [196, 298] on div "Bean Clicker Game - Tiers View Only Click to open Workbench" at bounding box center [163, 319] width 215 height 42
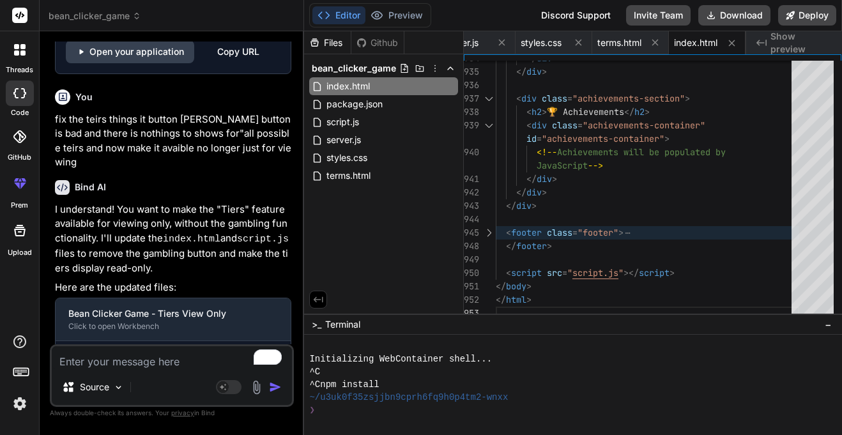
click at [189, 234] on code "index.html" at bounding box center [191, 239] width 57 height 11
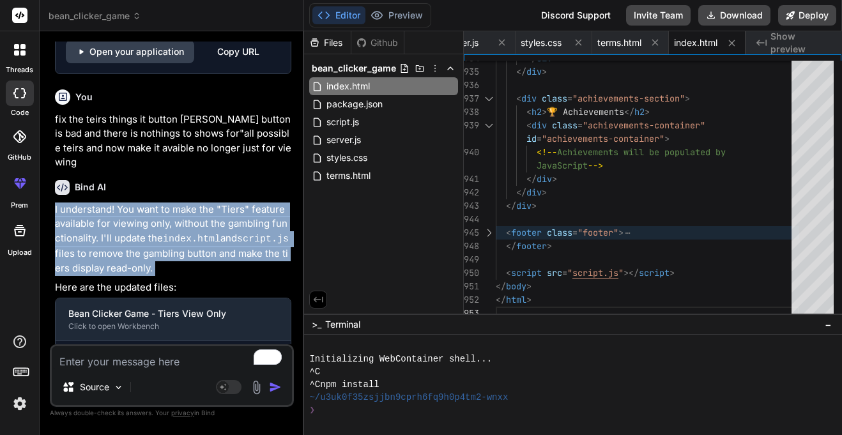
click at [169, 353] on code "index.html" at bounding box center [156, 360] width 61 height 15
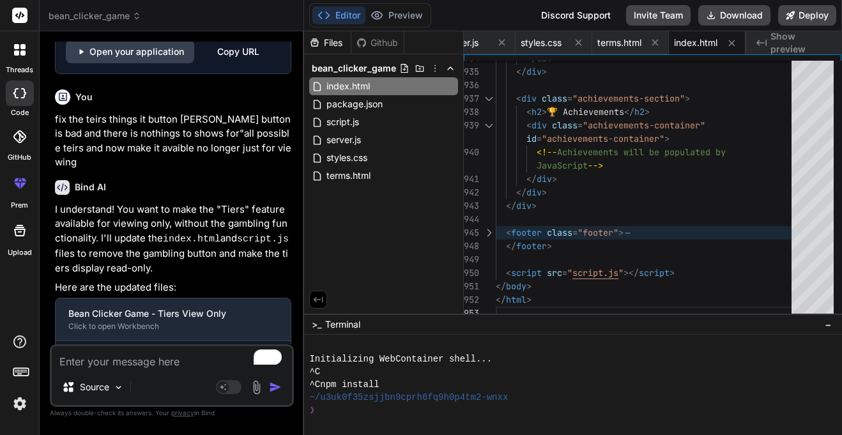
click at [169, 353] on code "index.html" at bounding box center [156, 360] width 61 height 15
click at [786, 42] on span "Show preview" at bounding box center [800, 43] width 61 height 26
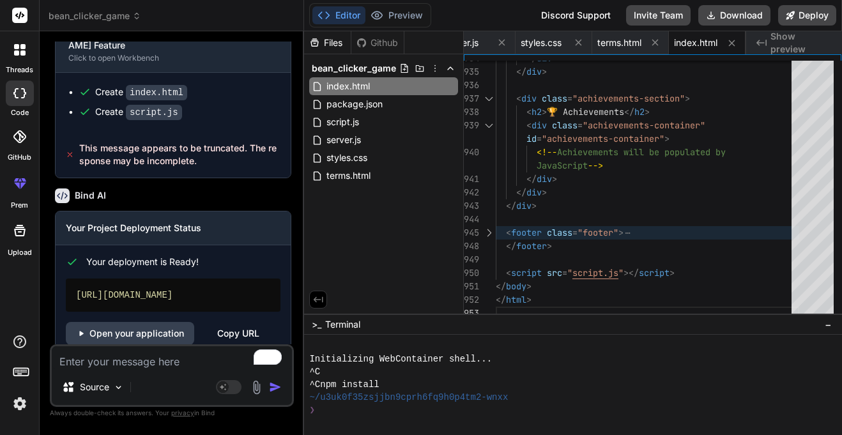
scroll to position [2796, 0]
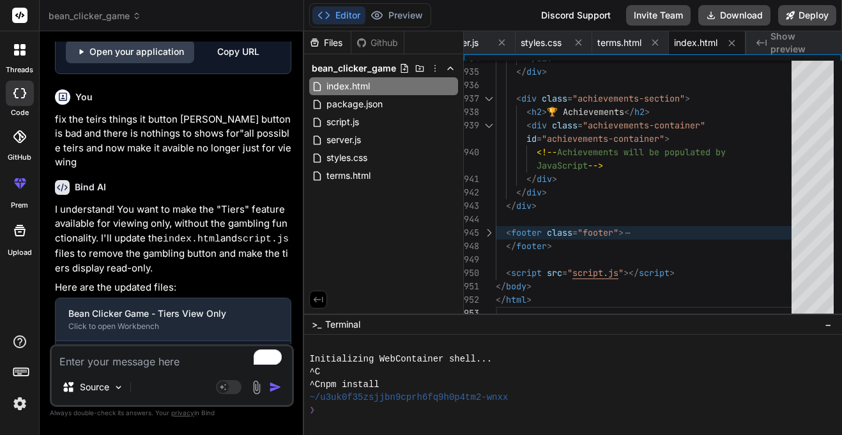
click at [119, 207] on p "I understand! You want to make the "Tiers" feature available for viewing only, …" at bounding box center [173, 238] width 236 height 73
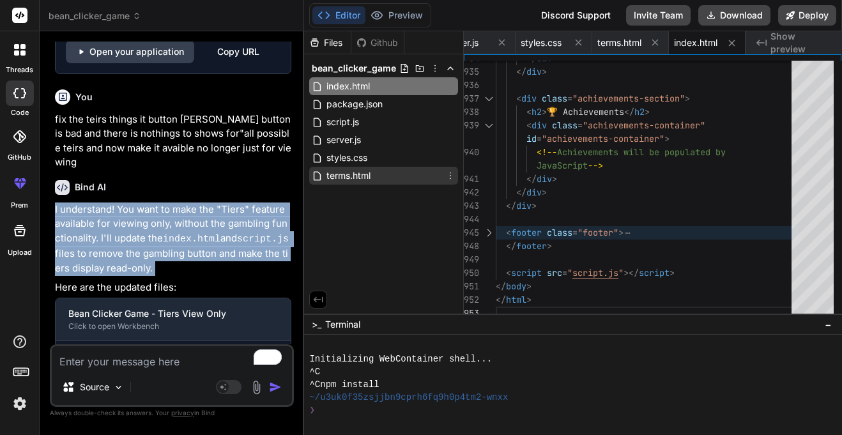
click at [395, 181] on div "terms.html" at bounding box center [383, 176] width 149 height 18
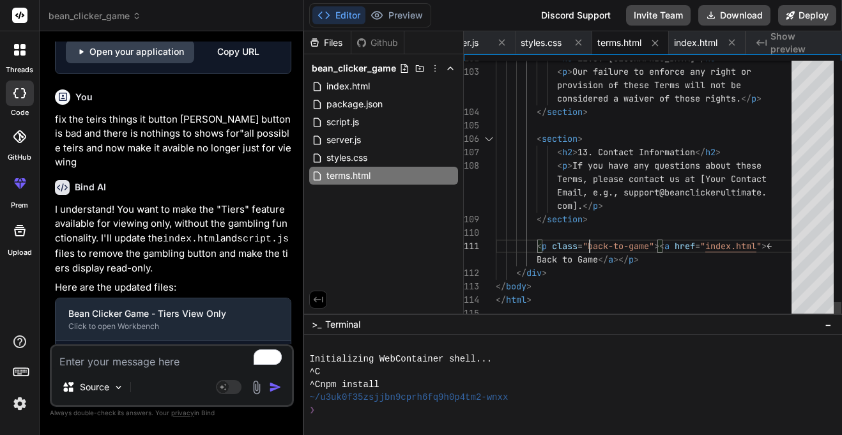
scroll to position [0, 0]
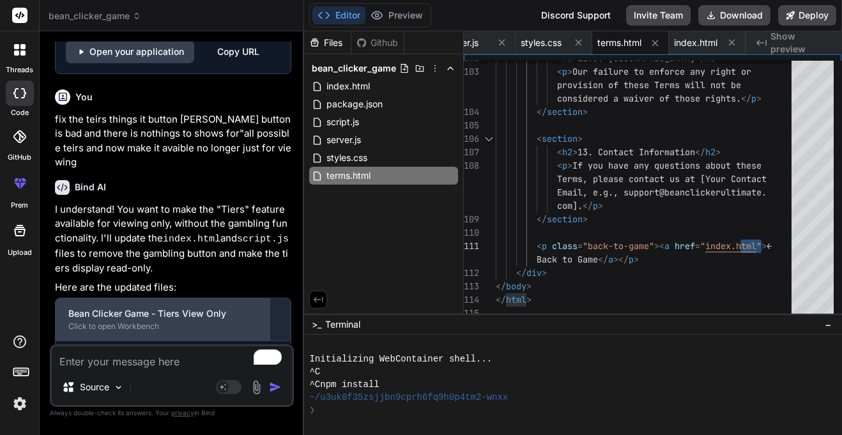
click at [145, 298] on div "Bean Clicker Game - Tiers View Only Click to open Workbench" at bounding box center [163, 319] width 215 height 42
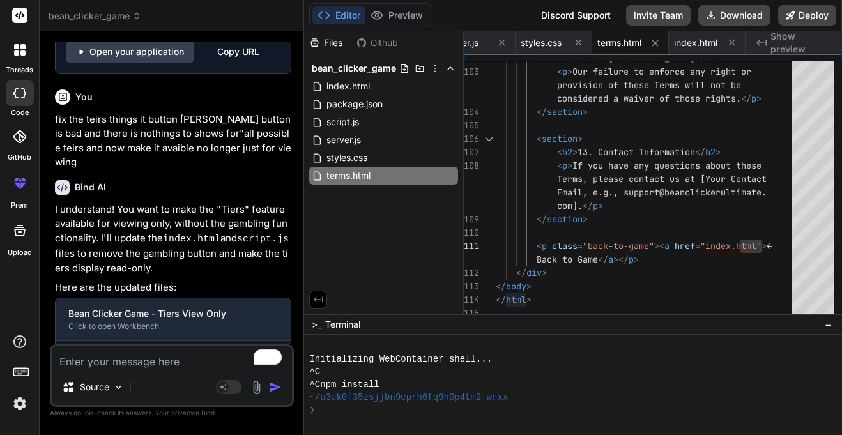
click at [230, 202] on p "I understand! You want to make the "Tiers" feature available for viewing only, …" at bounding box center [173, 238] width 236 height 73
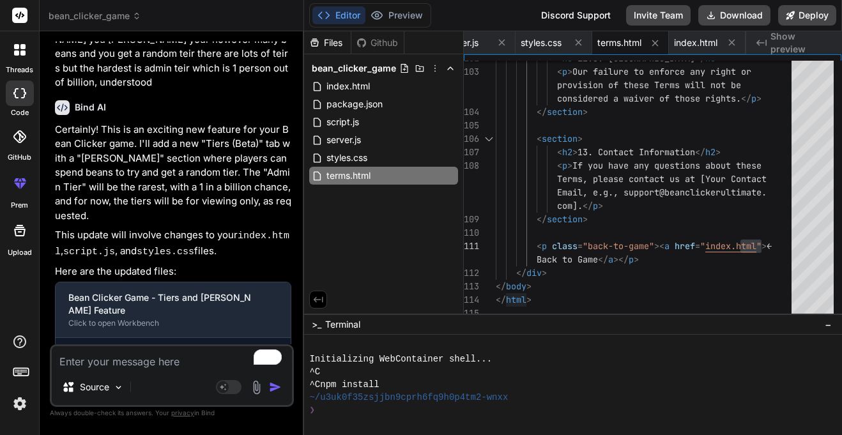
scroll to position [2796, 0]
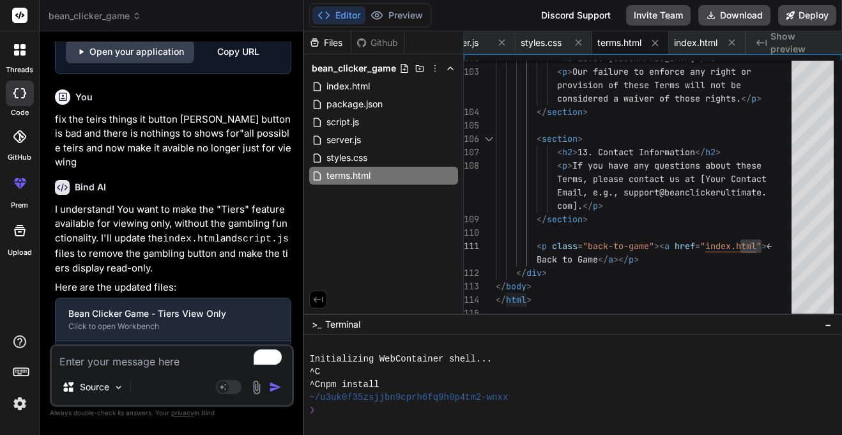
click at [107, 202] on p "I understand! You want to make the "Tiers" feature available for viewing only, …" at bounding box center [173, 238] width 236 height 73
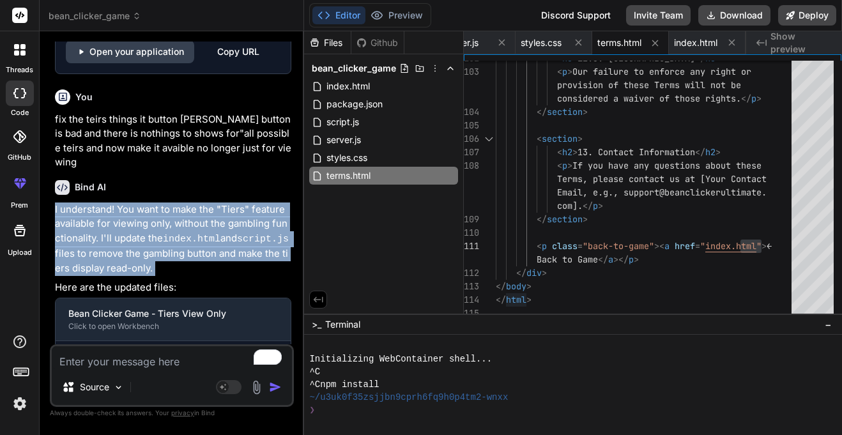
click at [148, 341] on div "Create index.html" at bounding box center [173, 360] width 235 height 39
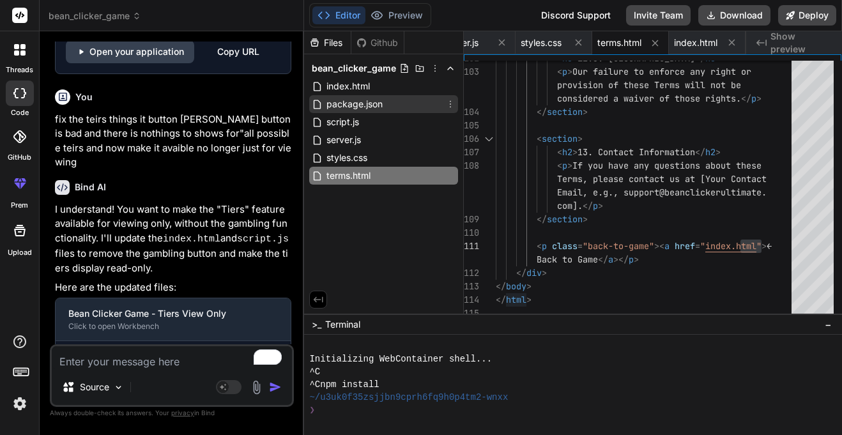
click at [342, 95] on div "package.json" at bounding box center [383, 104] width 149 height 18
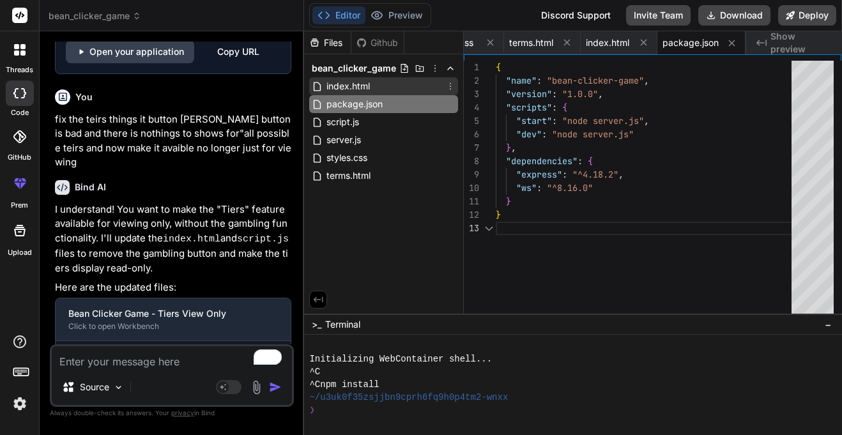
click at [342, 86] on span "index.html" at bounding box center [348, 86] width 46 height 15
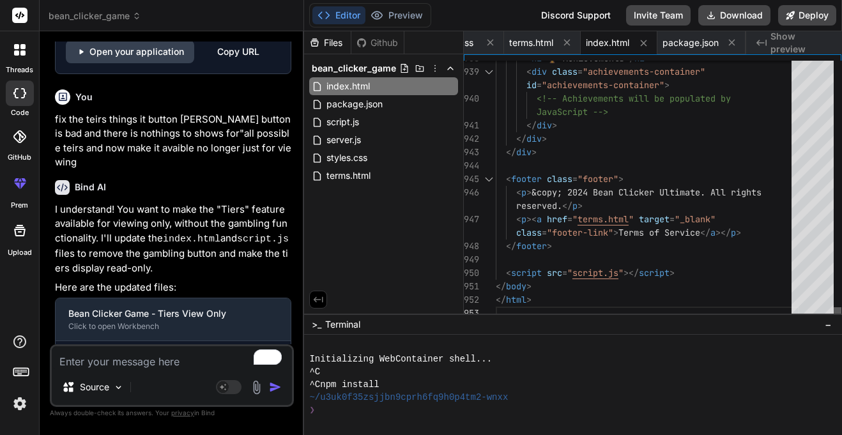
click at [834, 320] on div at bounding box center [838, 313] width 8 height 13
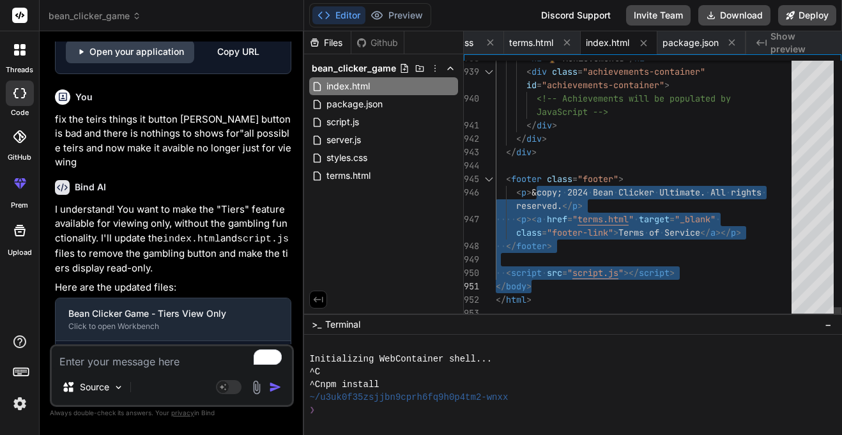
drag, startPoint x: 535, startPoint y: 192, endPoint x: 763, endPoint y: 289, distance: 247.2
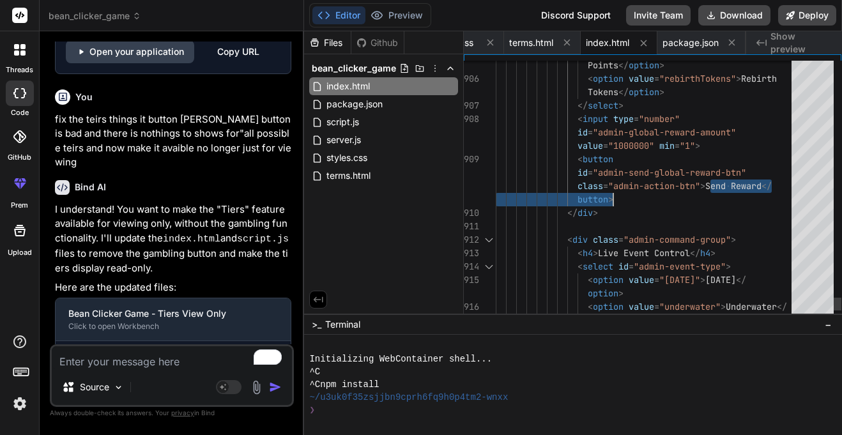
drag, startPoint x: 710, startPoint y: 184, endPoint x: 758, endPoint y: 195, distance: 49.3
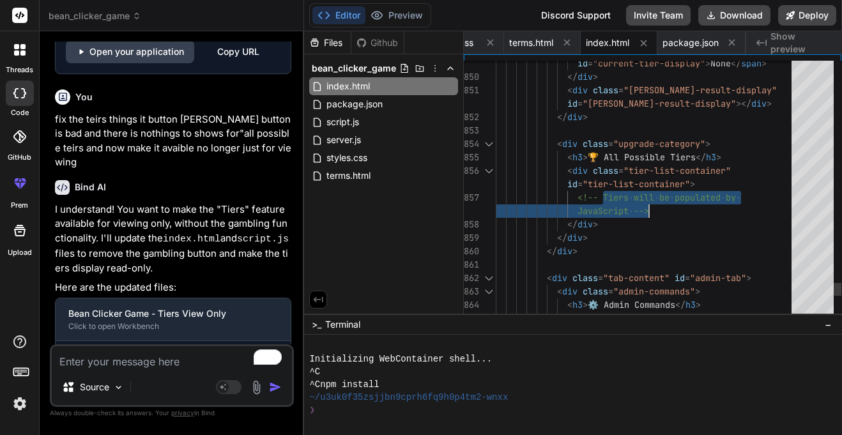
drag, startPoint x: 605, startPoint y: 195, endPoint x: 650, endPoint y: 211, distance: 47.9
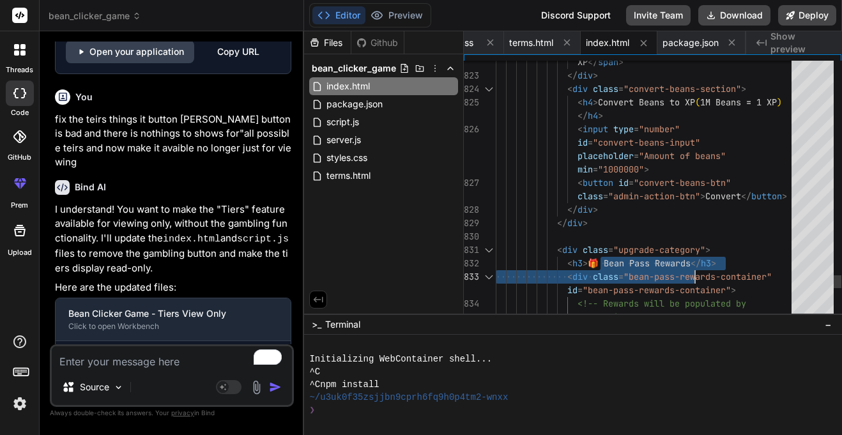
drag, startPoint x: 600, startPoint y: 259, endPoint x: 695, endPoint y: 264, distance: 94.6
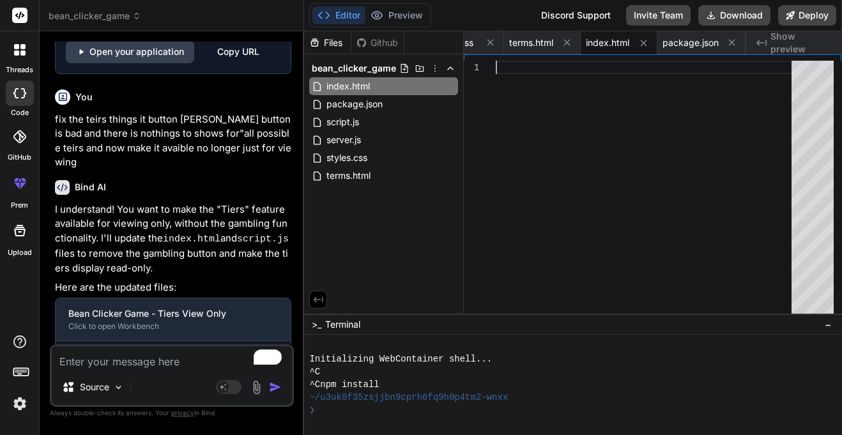
scroll to position [2842, 0]
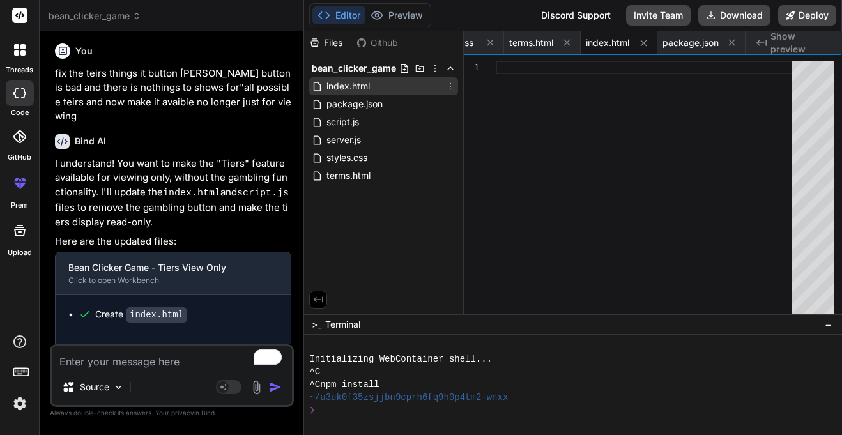
click at [351, 82] on span "index.html" at bounding box center [348, 86] width 46 height 15
click at [524, 40] on span "terms.html" at bounding box center [531, 42] width 44 height 13
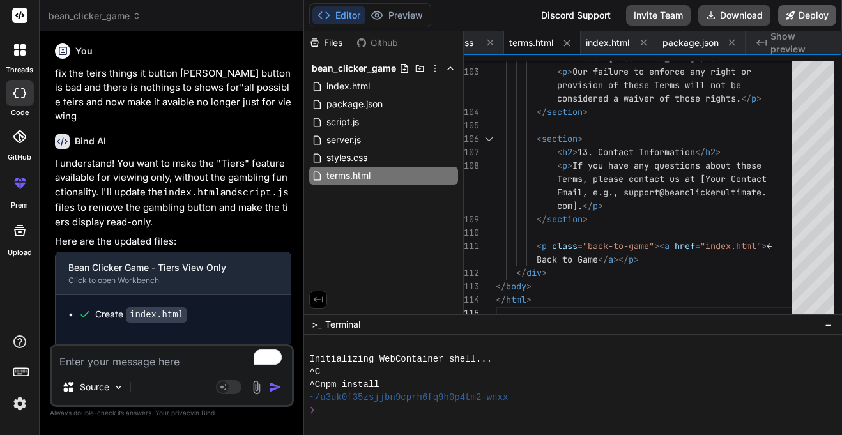
click at [821, 13] on button "Deploy" at bounding box center [807, 15] width 58 height 20
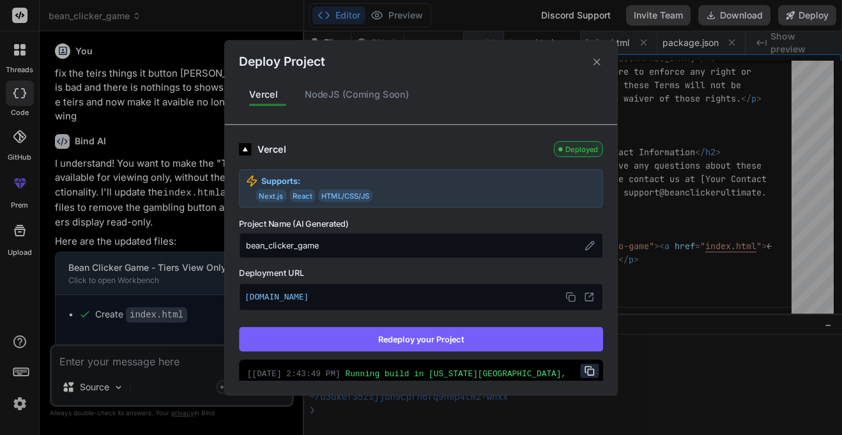
click at [599, 65] on icon at bounding box center [597, 62] width 12 height 12
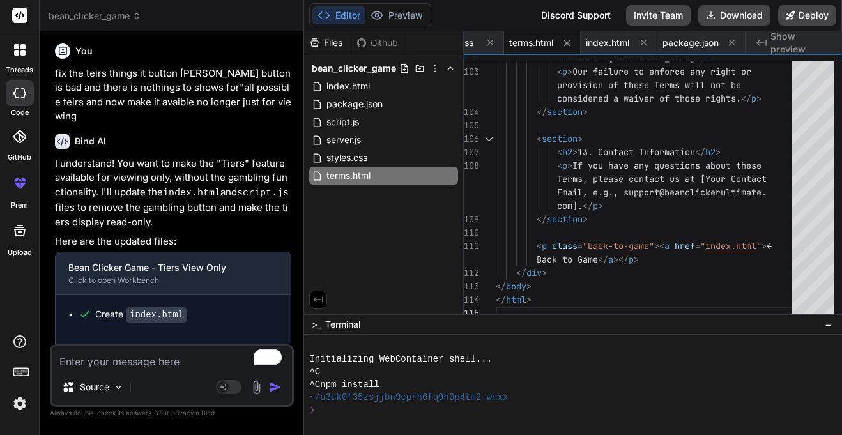
click at [183, 361] on textarea "To enrich screen reader interactions, please activate Accessibility in Grammarl…" at bounding box center [172, 357] width 240 height 23
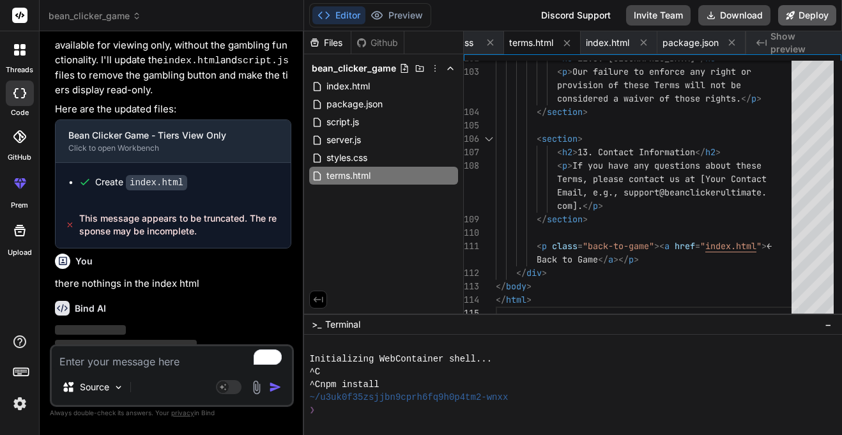
click at [830, 16] on button "Deploy" at bounding box center [807, 15] width 58 height 20
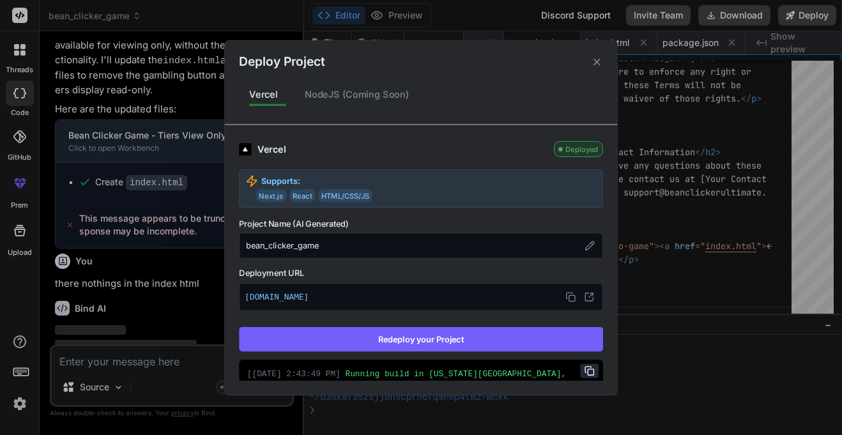
click at [430, 343] on button "Redeploy your Project" at bounding box center [421, 339] width 364 height 24
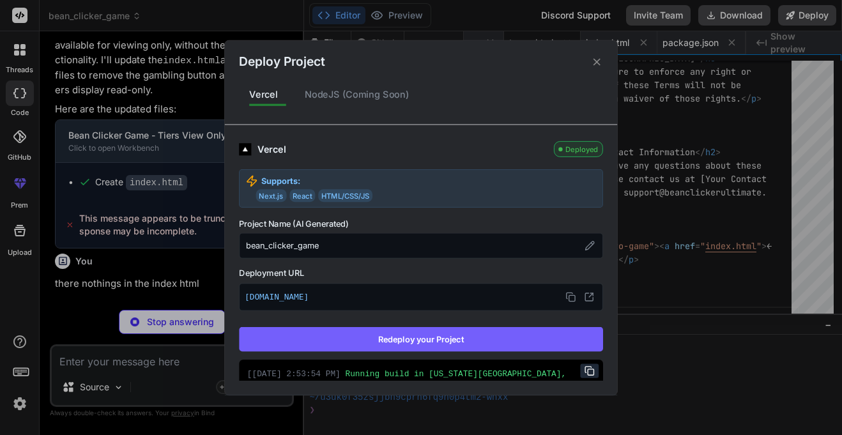
click at [597, 66] on icon at bounding box center [597, 62] width 12 height 12
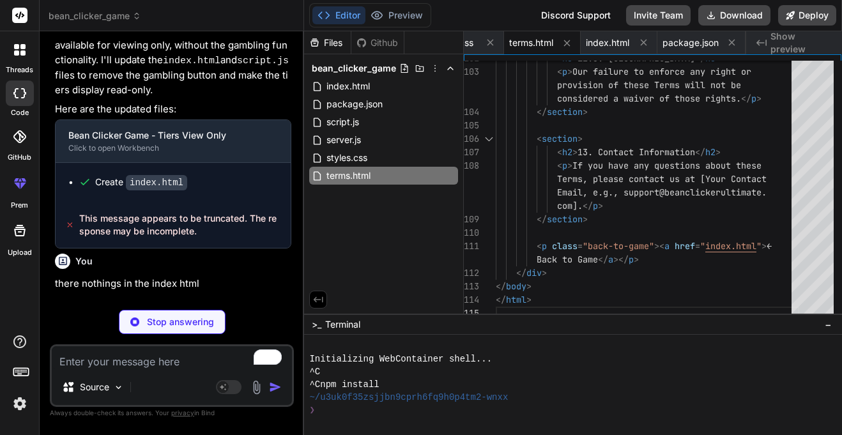
scroll to position [3168, 0]
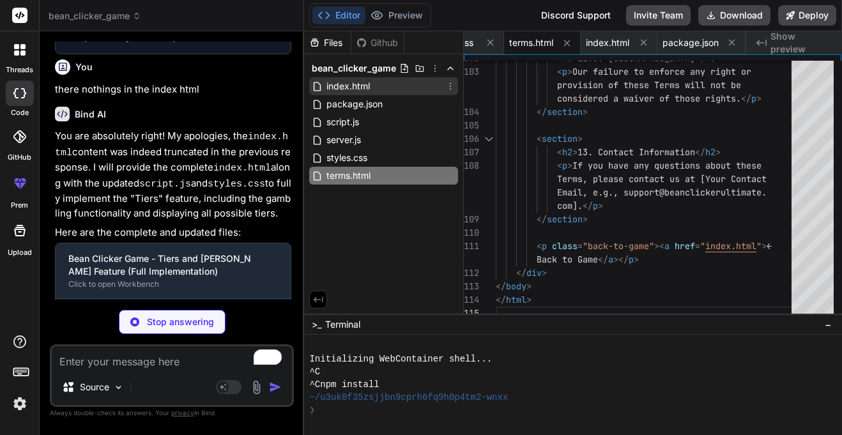
click at [330, 86] on span "index.html" at bounding box center [348, 86] width 46 height 15
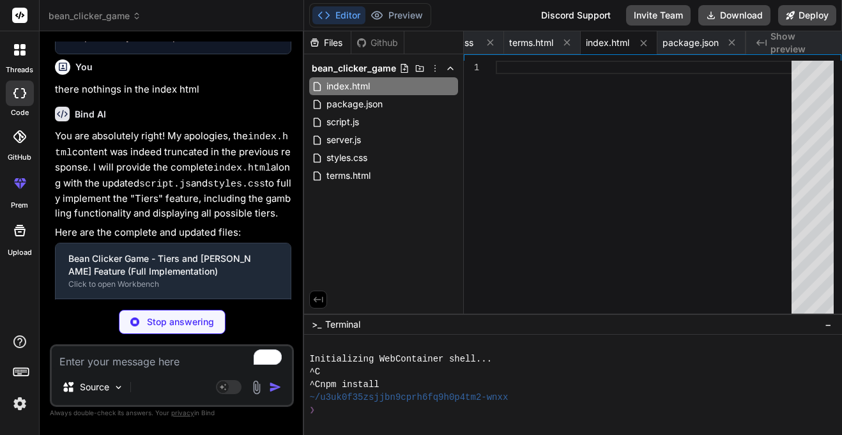
click at [229, 129] on p "You are absolutely right! My apologies, the index.html content was indeed trunc…" at bounding box center [173, 174] width 236 height 91
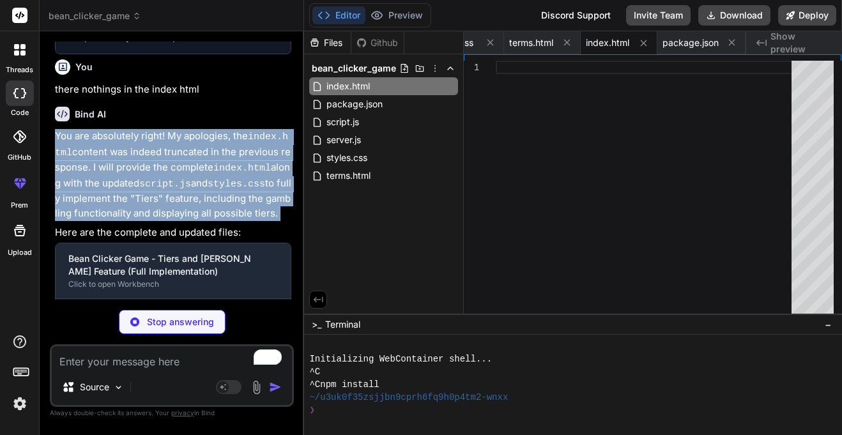
click at [213, 149] on p "You are absolutely right! My apologies, the index.html content was indeed trunc…" at bounding box center [173, 174] width 236 height 91
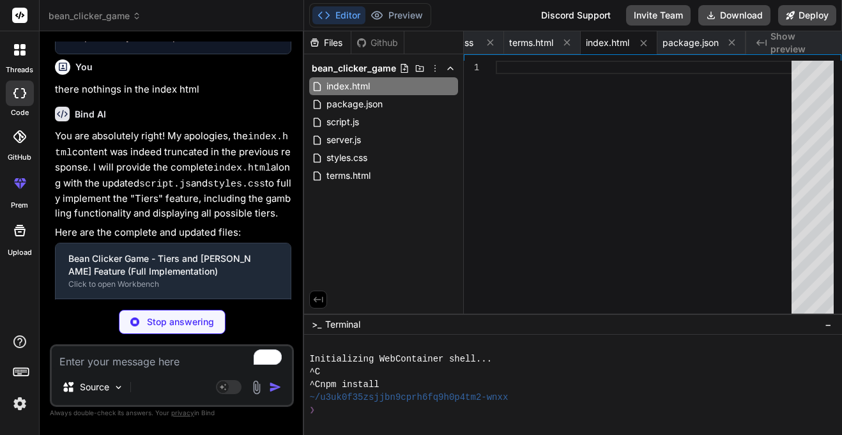
click at [213, 149] on p "You are absolutely right! My apologies, the index.html content was indeed trunc…" at bounding box center [173, 174] width 236 height 91
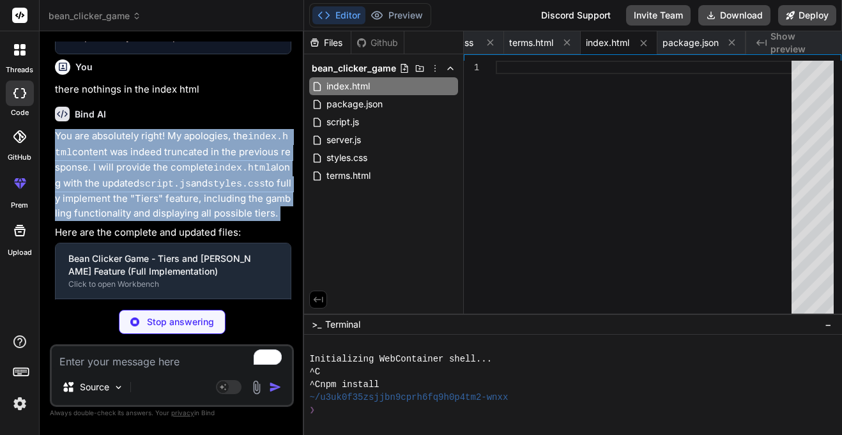
click at [217, 176] on p "You are absolutely right! My apologies, the index.html content was indeed trunc…" at bounding box center [173, 174] width 236 height 91
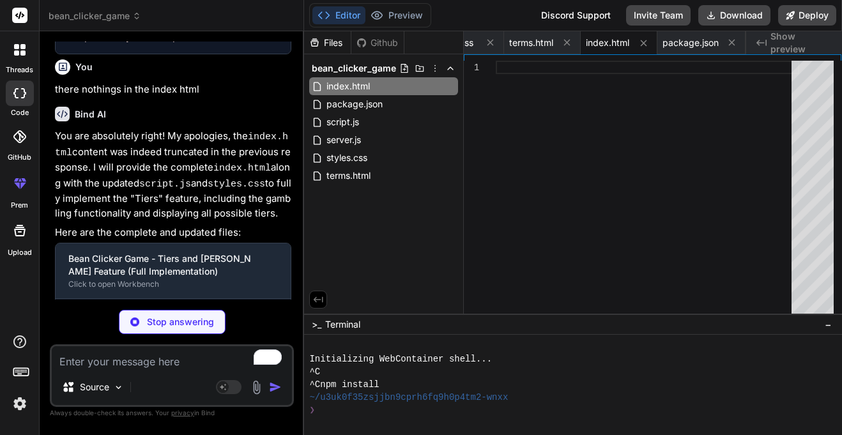
click at [217, 176] on p "You are absolutely right! My apologies, the index.html content was indeed trunc…" at bounding box center [173, 174] width 236 height 91
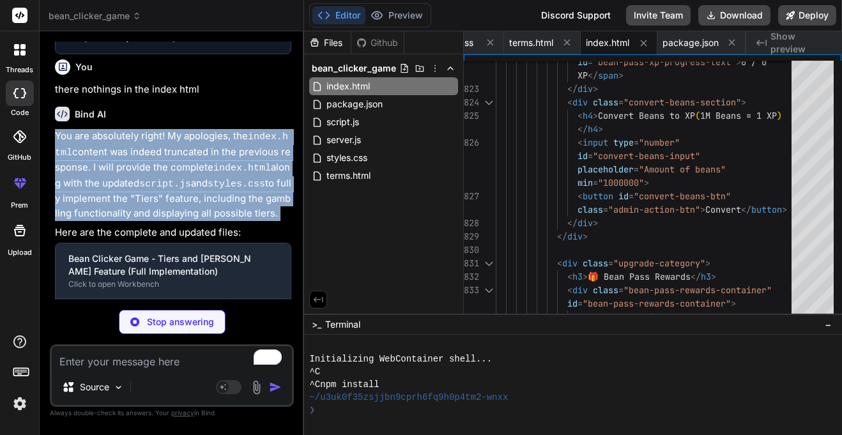
scroll to position [3188, 0]
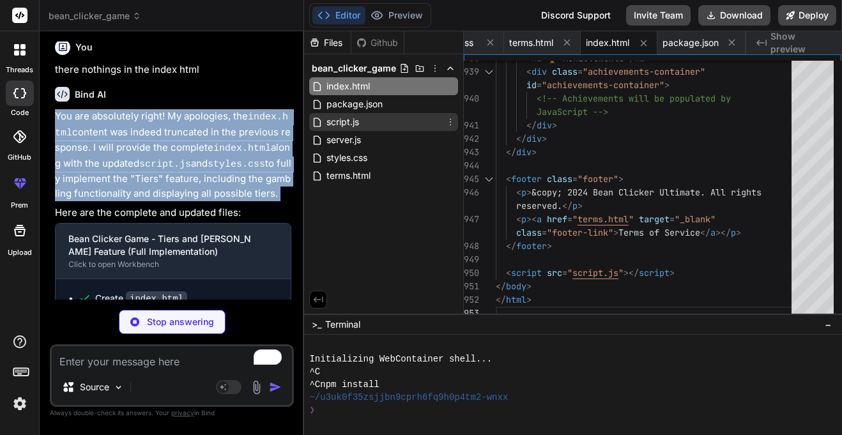
click at [358, 124] on span "script.js" at bounding box center [342, 121] width 35 height 15
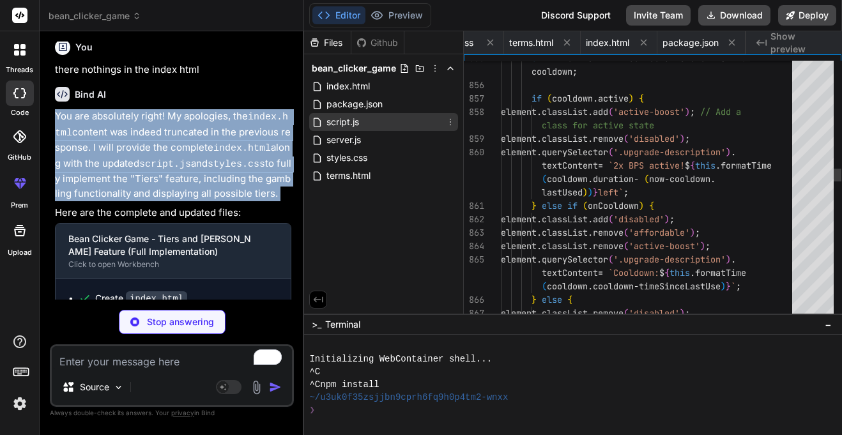
scroll to position [0, 0]
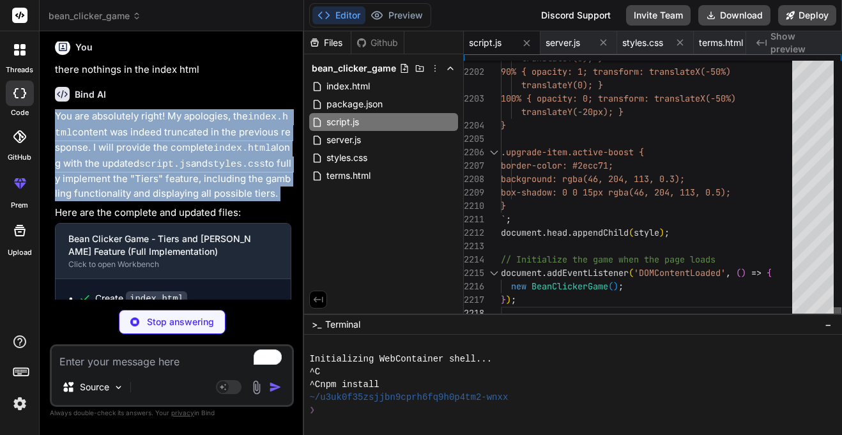
click at [841, 320] on div at bounding box center [838, 313] width 8 height 13
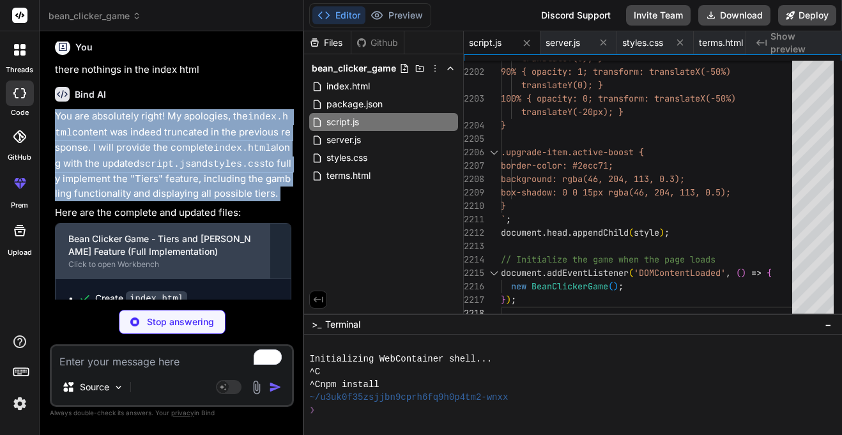
click at [137, 259] on div "Click to open Workbench" at bounding box center [162, 264] width 189 height 10
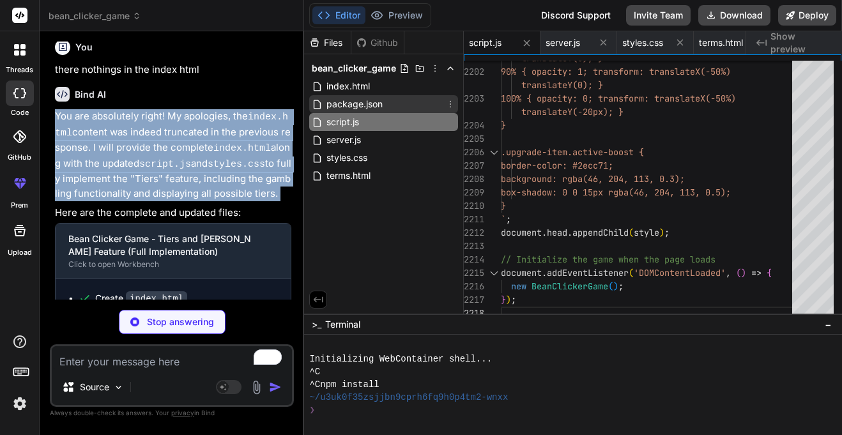
click at [356, 101] on span "package.json" at bounding box center [354, 103] width 59 height 15
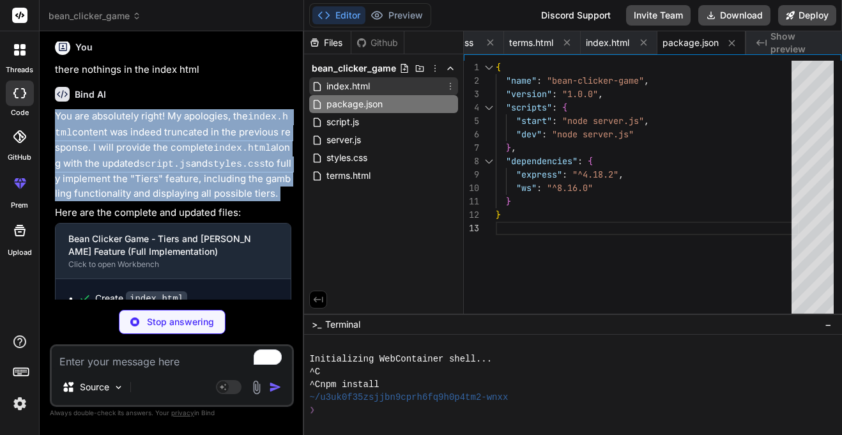
click at [370, 86] on span "index.html" at bounding box center [348, 86] width 46 height 15
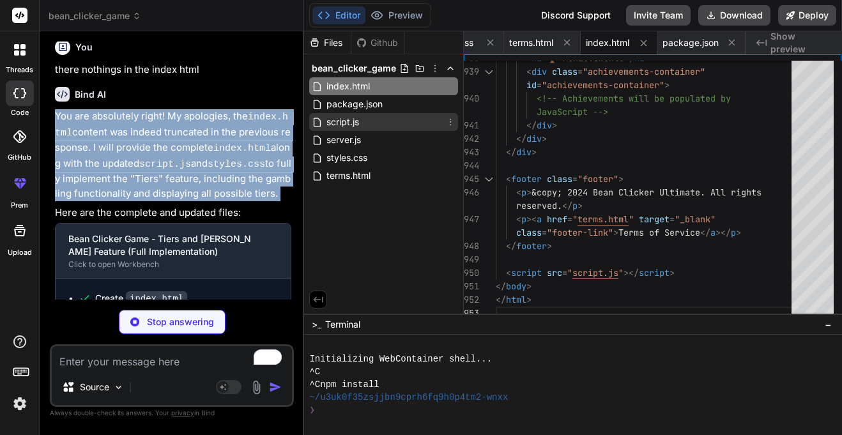
click at [351, 122] on span "script.js" at bounding box center [342, 121] width 35 height 15
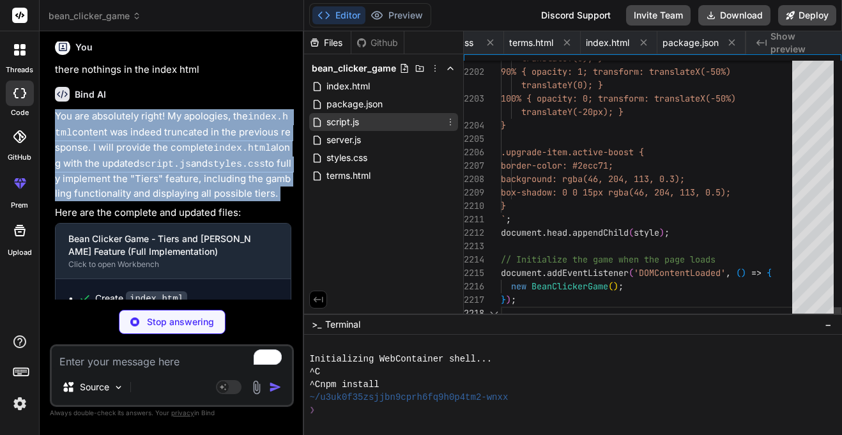
scroll to position [0, 0]
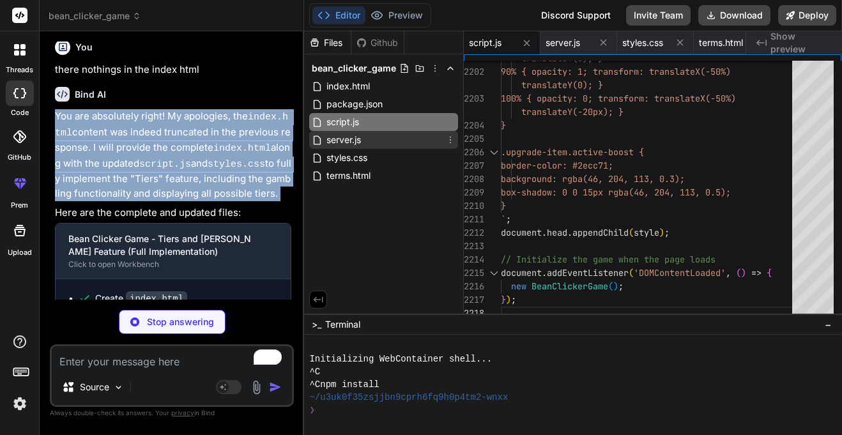
click at [420, 142] on div "server.js" at bounding box center [383, 140] width 149 height 18
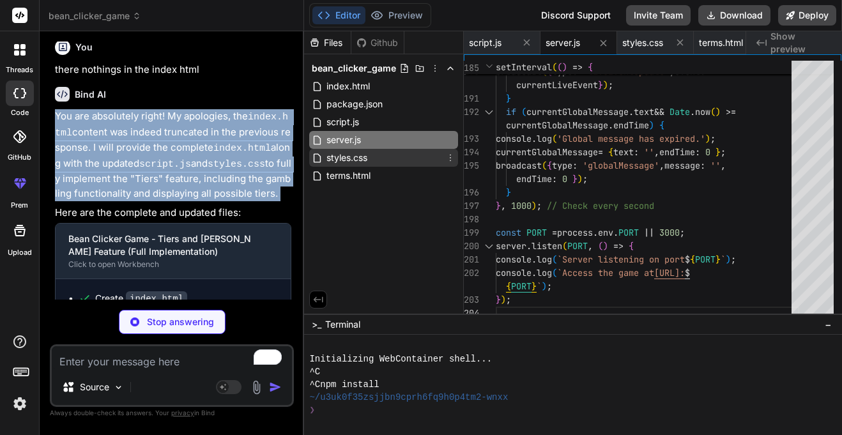
click at [397, 153] on div "styles.css" at bounding box center [383, 158] width 149 height 18
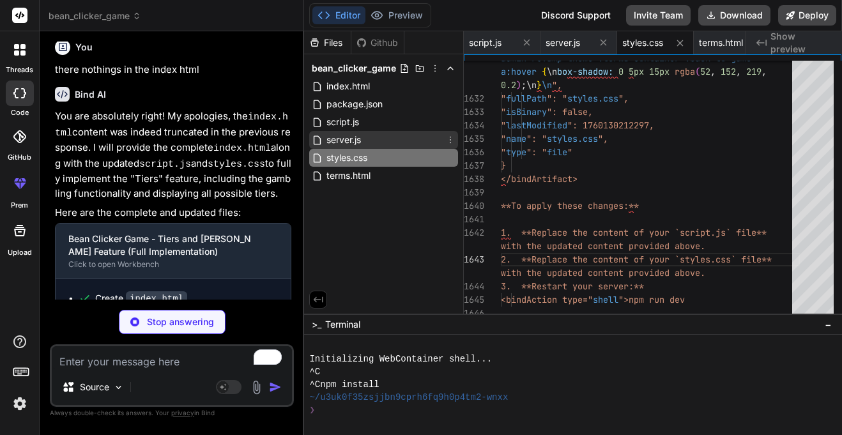
click at [406, 138] on div "server.js" at bounding box center [383, 140] width 149 height 18
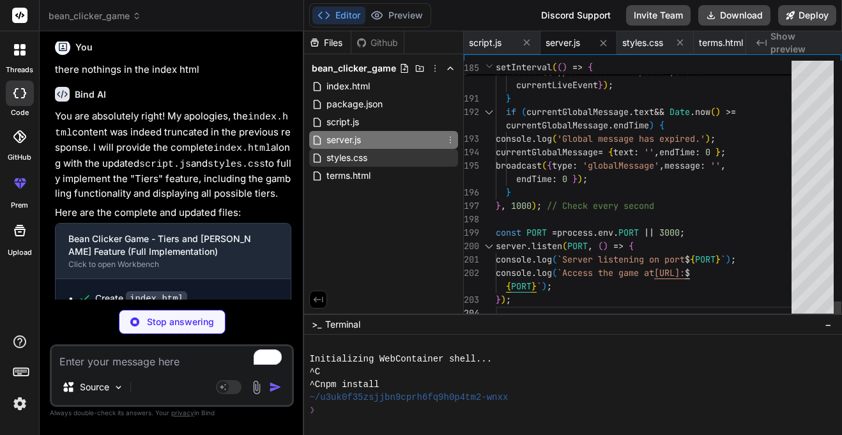
click at [403, 152] on div "styles.css" at bounding box center [383, 158] width 149 height 18
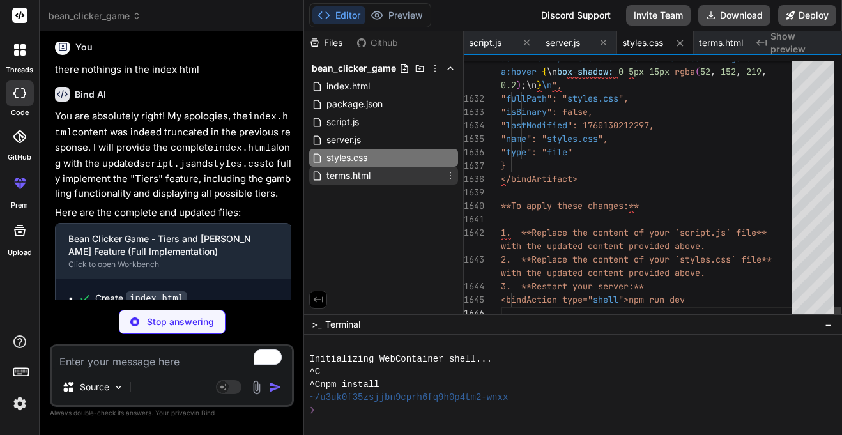
click at [402, 171] on div "terms.html" at bounding box center [383, 176] width 149 height 18
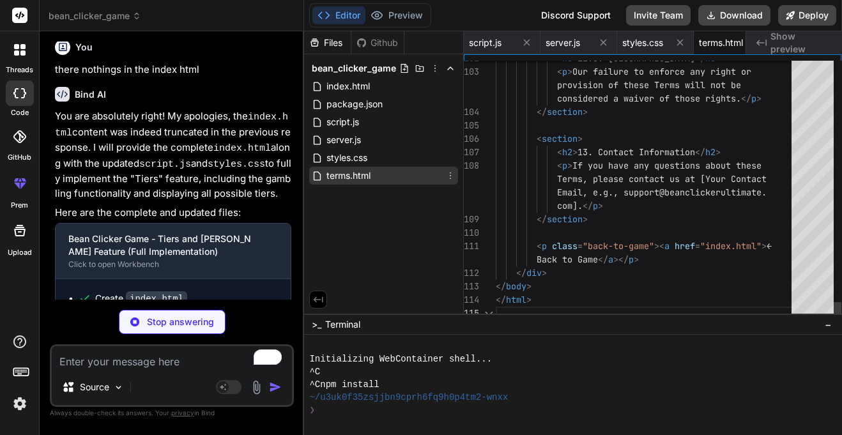
scroll to position [0, 26]
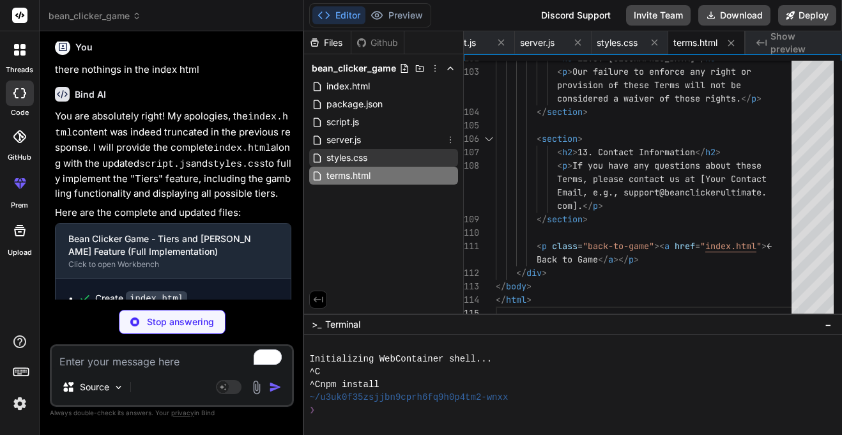
click at [404, 151] on div "styles.css" at bounding box center [383, 158] width 149 height 18
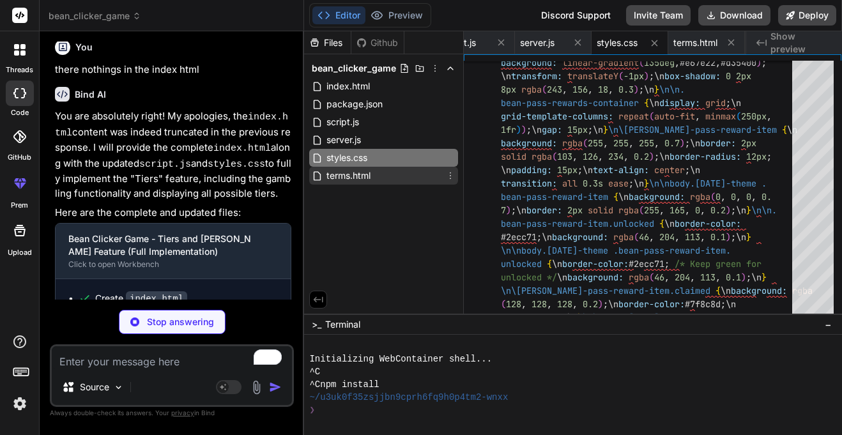
click at [329, 174] on span "terms.html" at bounding box center [348, 175] width 47 height 15
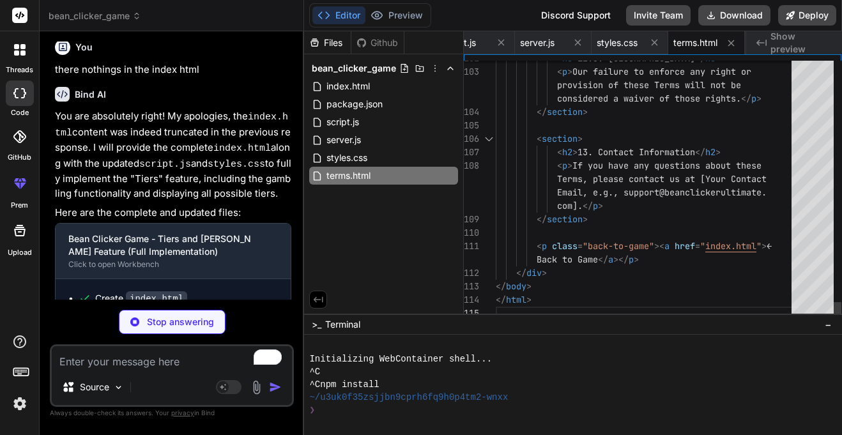
scroll to position [0, 0]
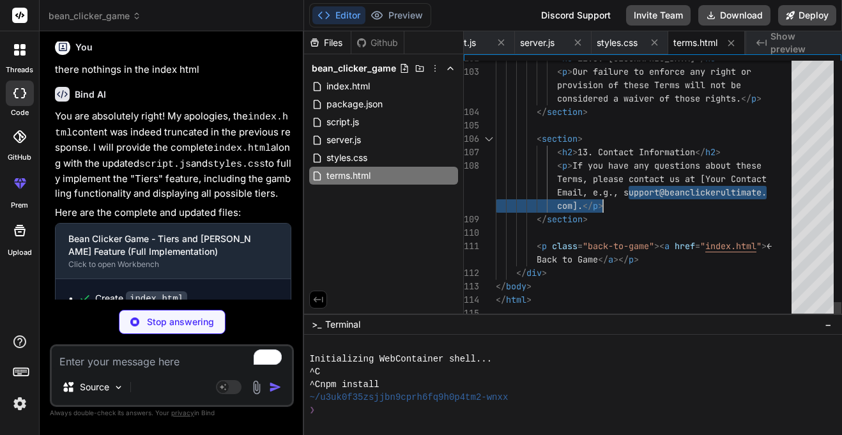
drag, startPoint x: 627, startPoint y: 190, endPoint x: 770, endPoint y: 195, distance: 143.1
click at [162, 311] on code "script.js" at bounding box center [154, 318] width 56 height 15
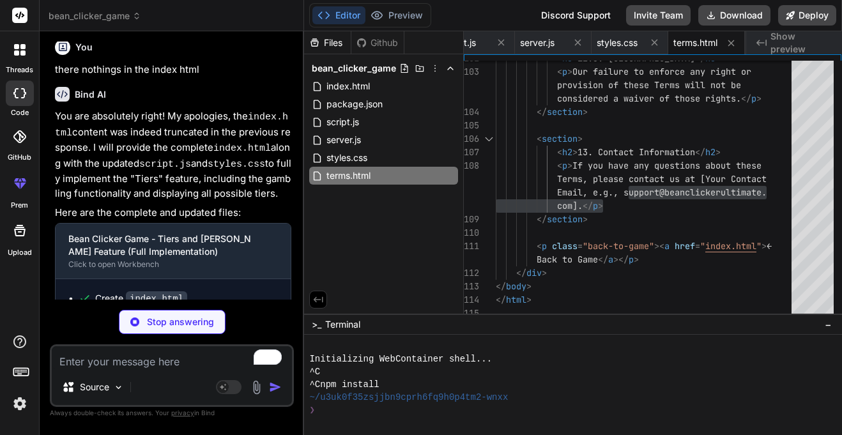
click at [162, 311] on code "script.js" at bounding box center [154, 318] width 56 height 15
click at [160, 162] on div "You are absolutely right! My apologies, the index.html content was indeed trunc…" at bounding box center [173, 223] width 236 height 229
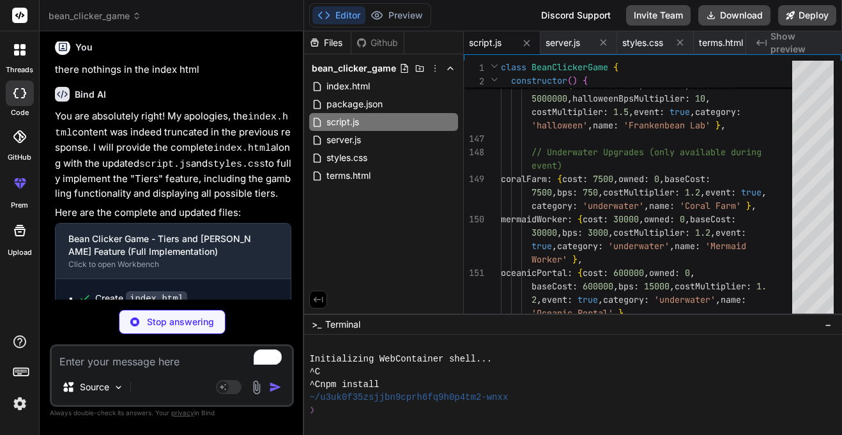
scroll to position [3208, 0]
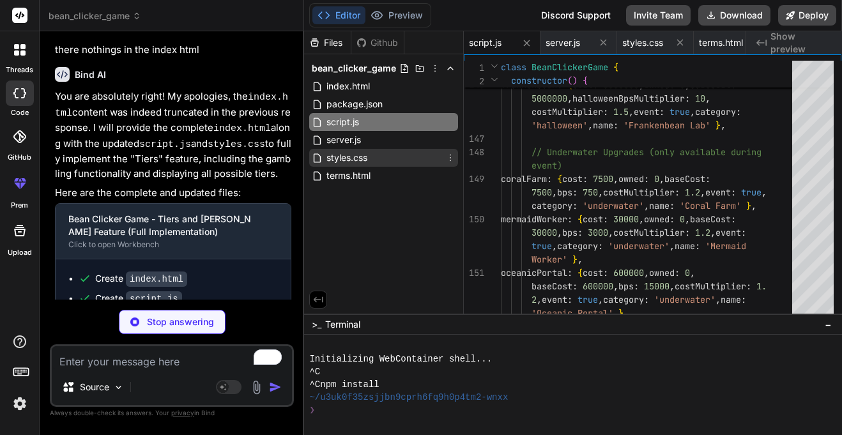
click at [363, 164] on span "styles.css" at bounding box center [346, 157] width 43 height 15
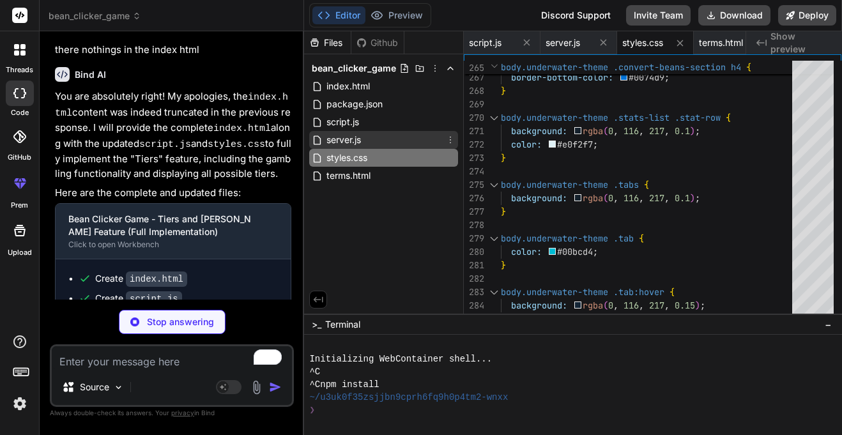
click at [347, 138] on span "server.js" at bounding box center [343, 139] width 37 height 15
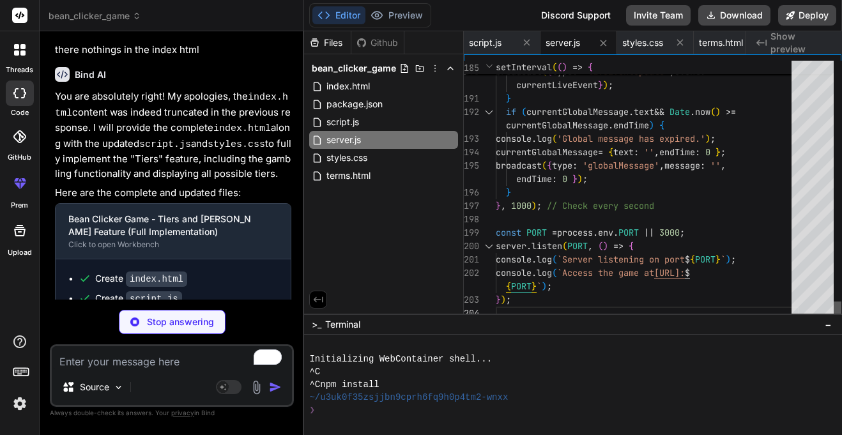
click at [840, 320] on div at bounding box center [838, 190] width 8 height 259
click at [840, 369] on div at bounding box center [573, 385] width 538 height 100
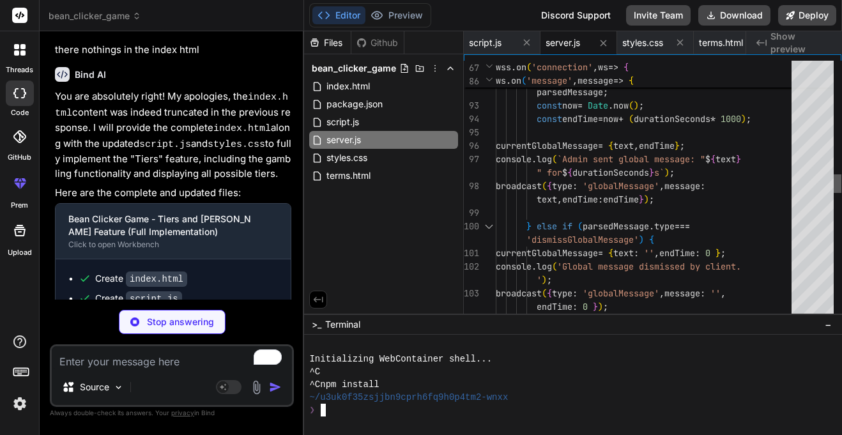
click at [834, 182] on div at bounding box center [838, 190] width 8 height 259
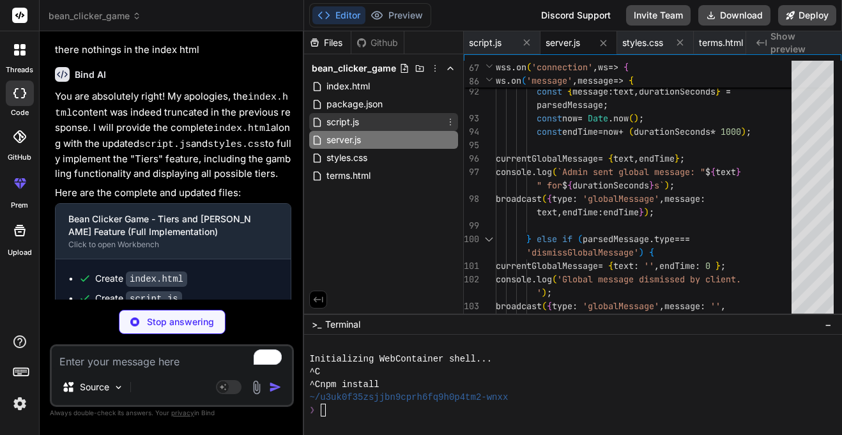
click at [436, 118] on div "script.js" at bounding box center [383, 122] width 149 height 18
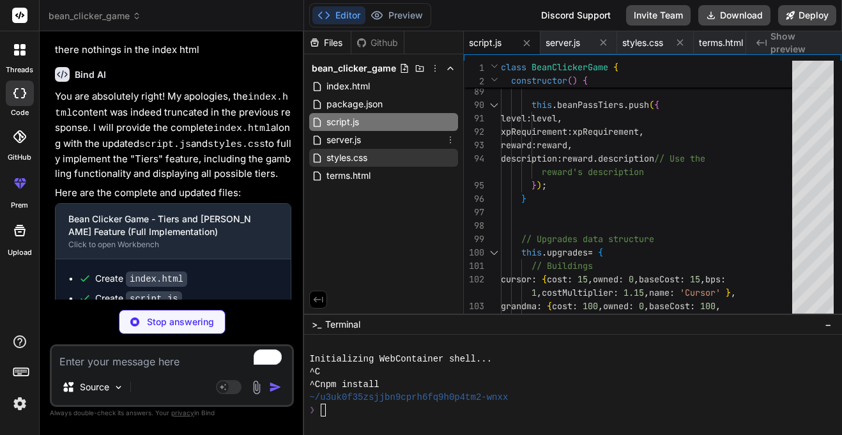
click at [440, 149] on div "styles.css" at bounding box center [383, 158] width 149 height 18
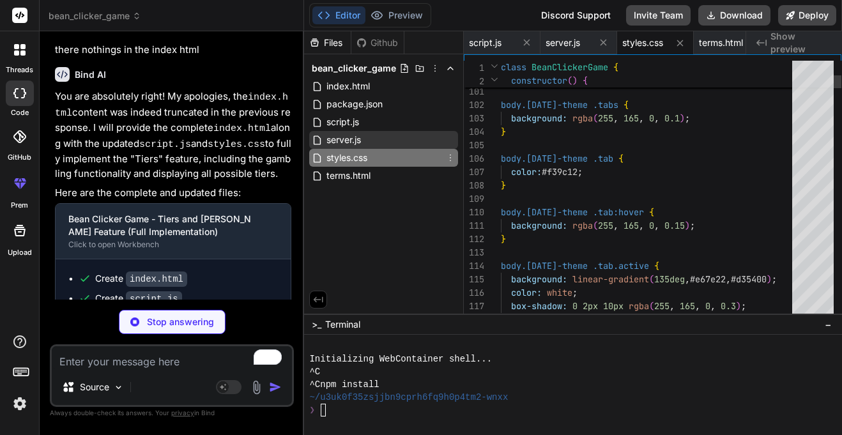
click at [436, 144] on div "server.js" at bounding box center [383, 140] width 149 height 18
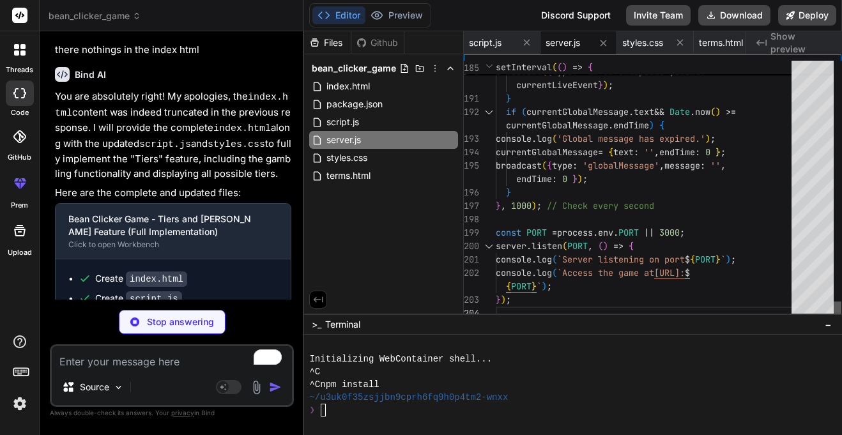
click at [841, 320] on div at bounding box center [838, 310] width 8 height 19
click at [412, 121] on div "script.js" at bounding box center [383, 122] width 149 height 18
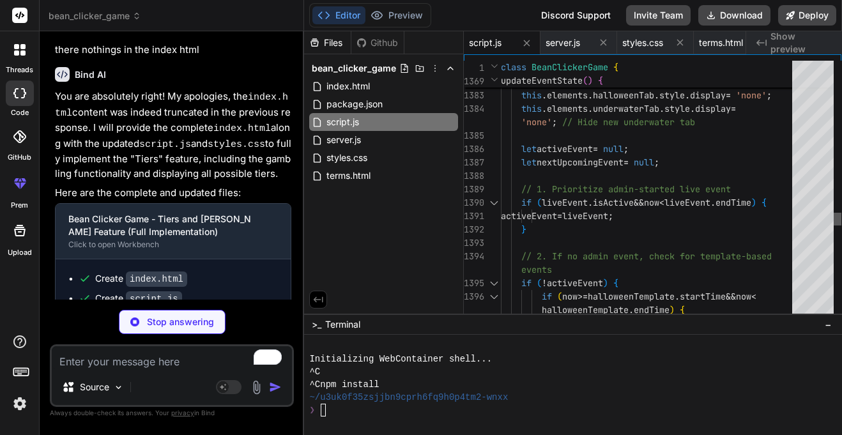
click at [834, 221] on div at bounding box center [838, 219] width 8 height 13
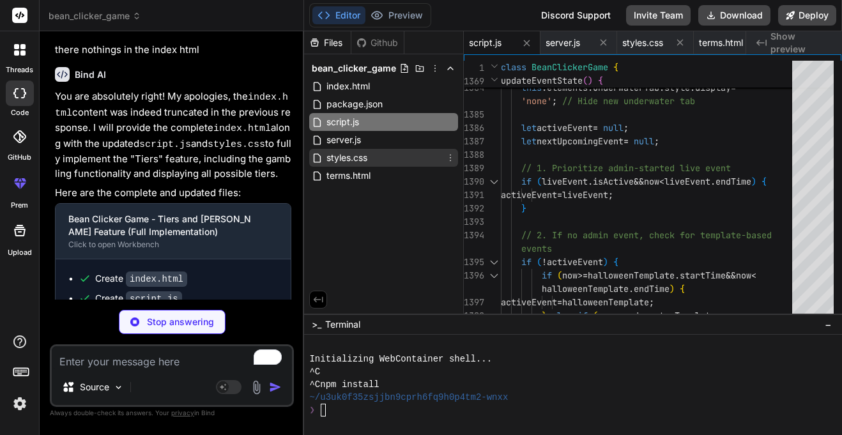
click at [364, 160] on span "styles.css" at bounding box center [346, 157] width 43 height 15
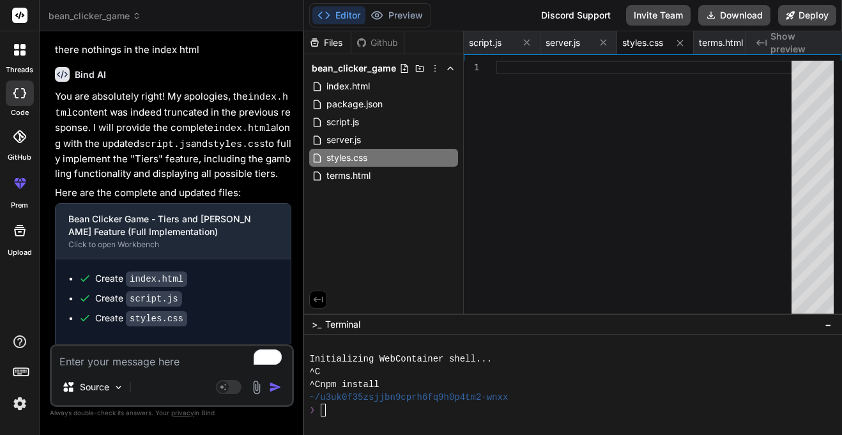
scroll to position [3209, 0]
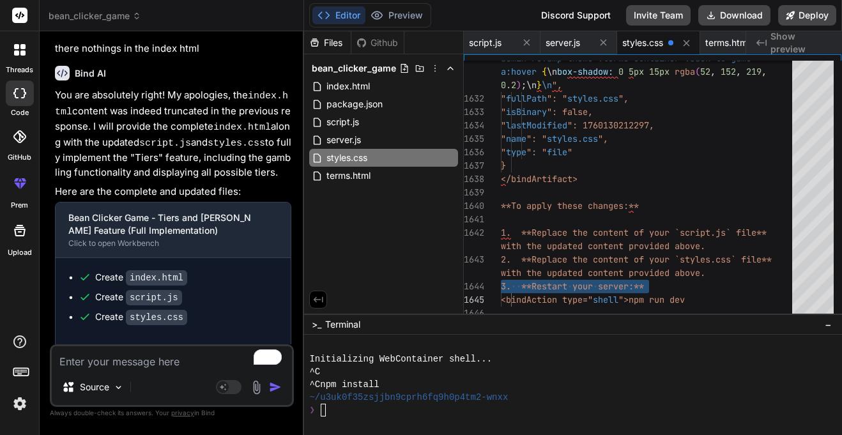
click at [171, 310] on code "styles.css" at bounding box center [156, 317] width 61 height 15
copy div "Create styles.css"
click at [149, 354] on textarea "To enrich screen reader interactions, please activate Accessibility in Grammarl…" at bounding box center [172, 357] width 240 height 23
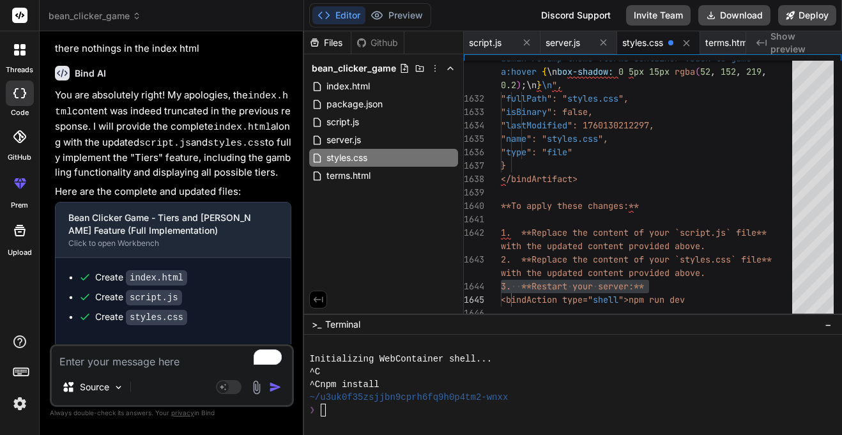
paste textarea "Create styles.css"
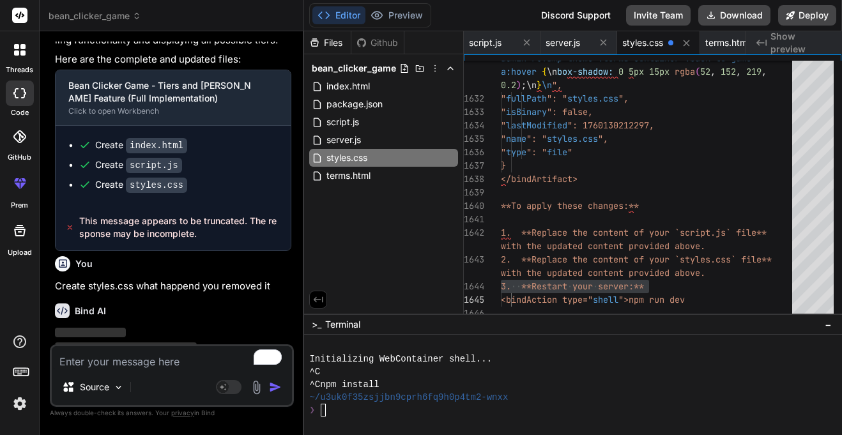
click at [167, 279] on p "Create styles.css what happend you removed it" at bounding box center [173, 286] width 236 height 15
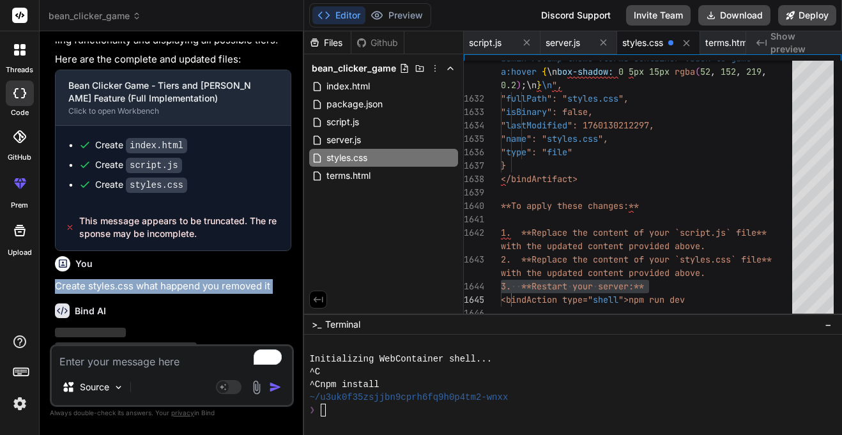
click at [224, 279] on p "Create styles.css what happend you removed it" at bounding box center [173, 286] width 236 height 15
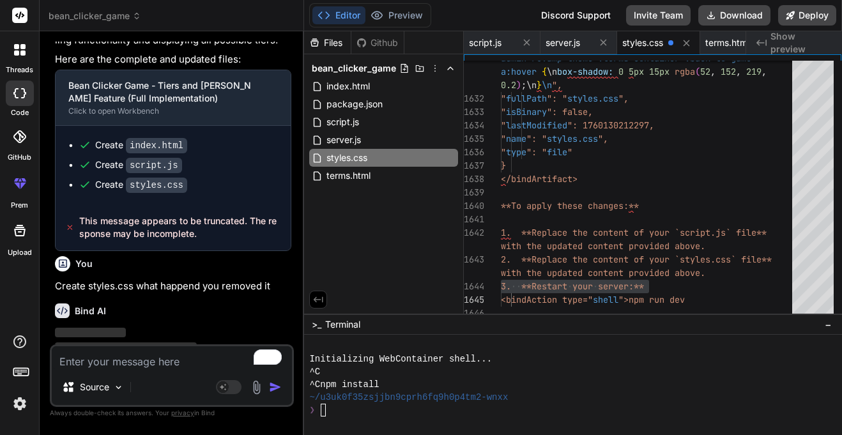
click at [224, 279] on p "Create styles.css what happend you removed it" at bounding box center [173, 286] width 236 height 15
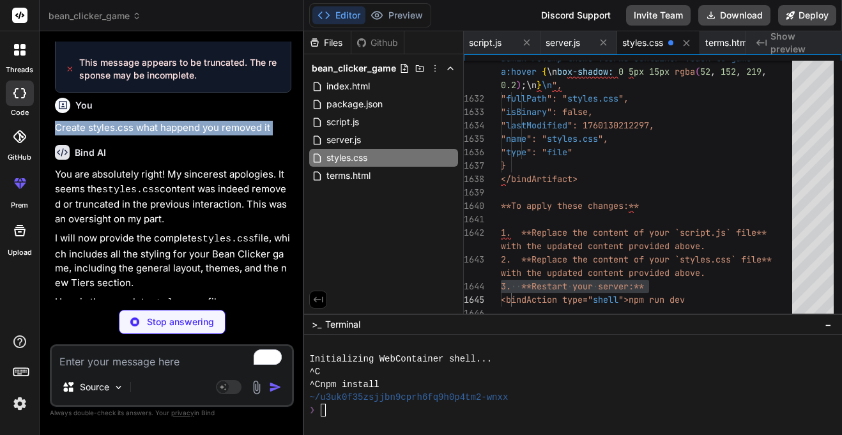
scroll to position [3556, 0]
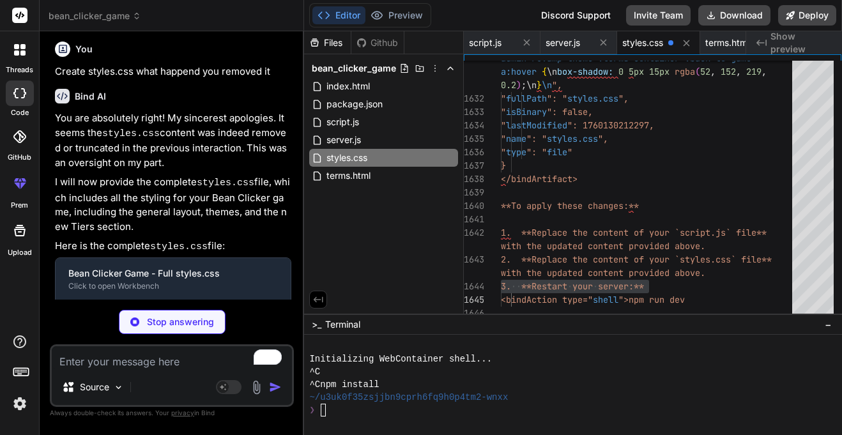
click at [195, 175] on p "I will now provide the complete styles.css file, which includes all the styling…" at bounding box center [173, 204] width 236 height 59
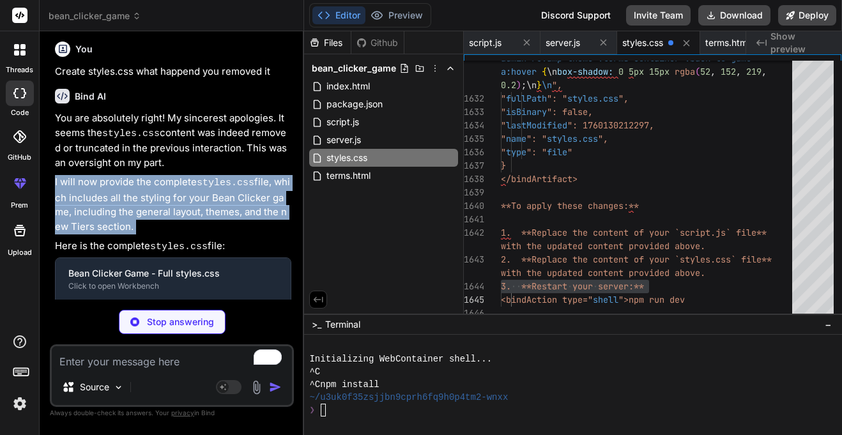
click at [151, 175] on p "I will now provide the complete styles.css file, which includes all the styling…" at bounding box center [173, 204] width 236 height 59
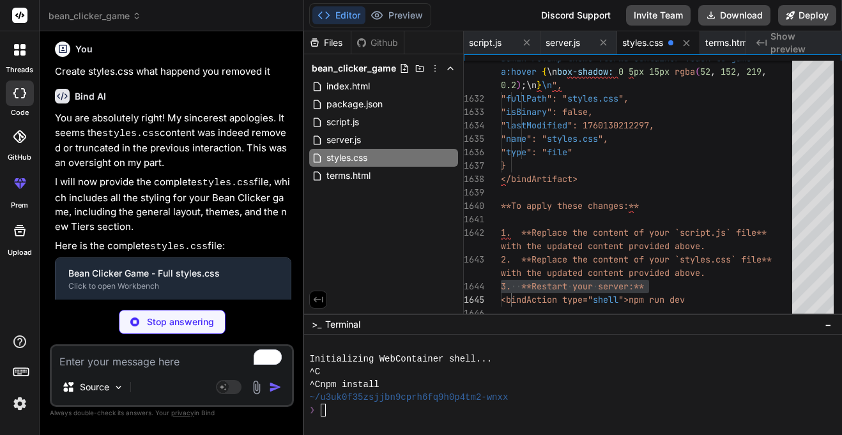
click at [151, 175] on p "I will now provide the complete styles.css file, which includes all the styling…" at bounding box center [173, 204] width 236 height 59
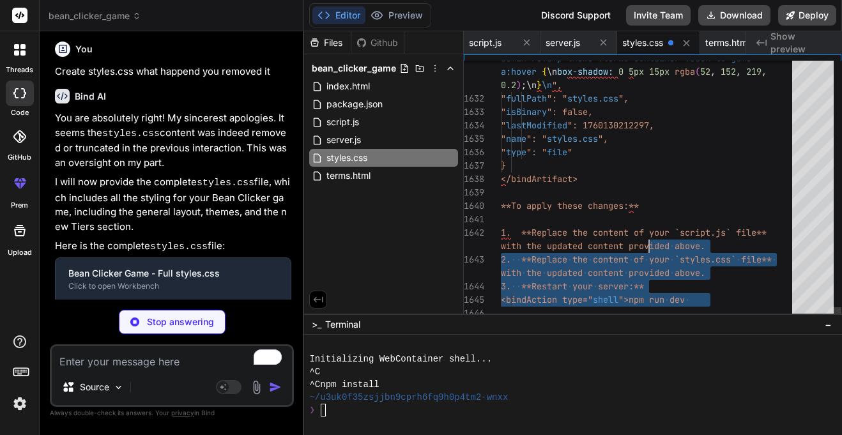
drag, startPoint x: 745, startPoint y: 301, endPoint x: 650, endPoint y: 240, distance: 113.7
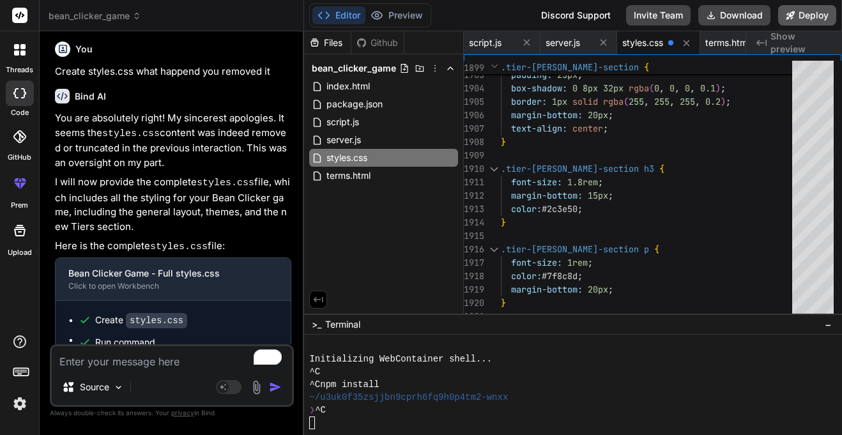
click at [805, 23] on button "Deploy" at bounding box center [807, 15] width 58 height 20
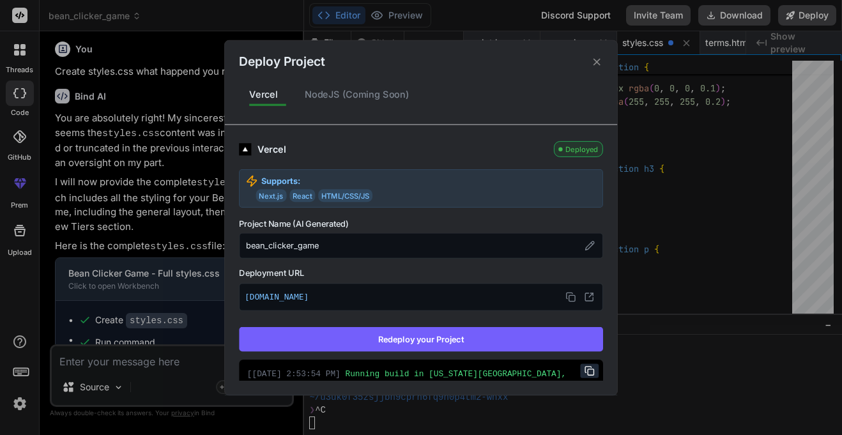
click at [459, 339] on button "Redeploy your Project" at bounding box center [421, 339] width 364 height 24
click at [595, 63] on icon at bounding box center [596, 61] width 7 height 7
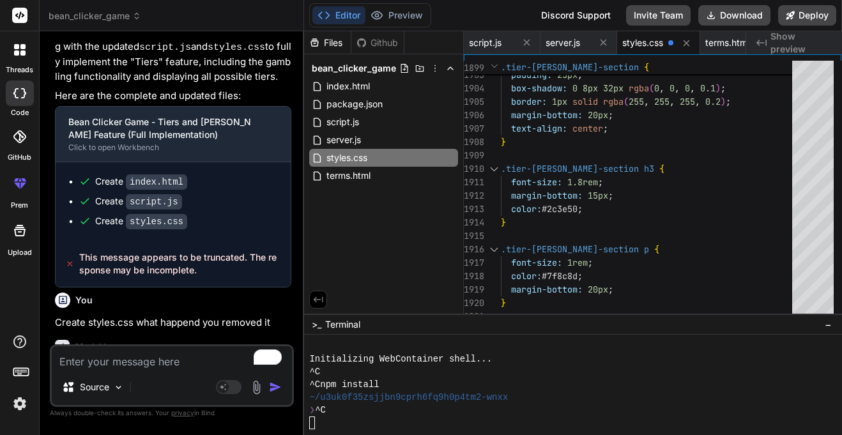
scroll to position [3719, 0]
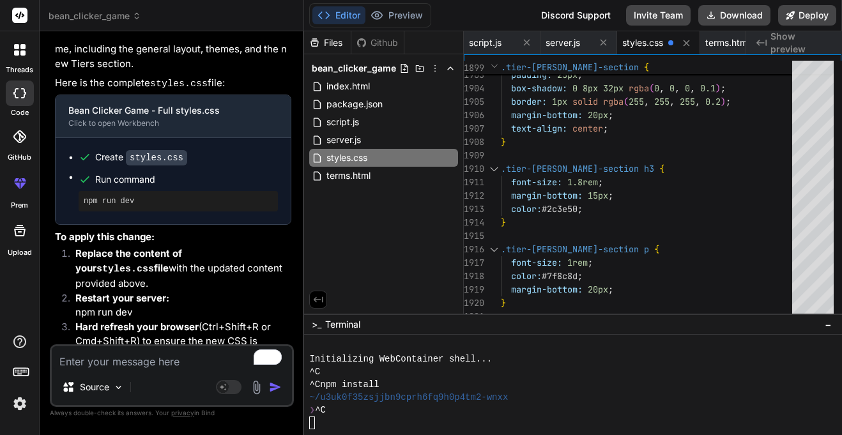
click at [195, 362] on textarea "To enrich screen reader interactions, please activate Accessibility in Grammarl…" at bounding box center [172, 357] width 240 height 23
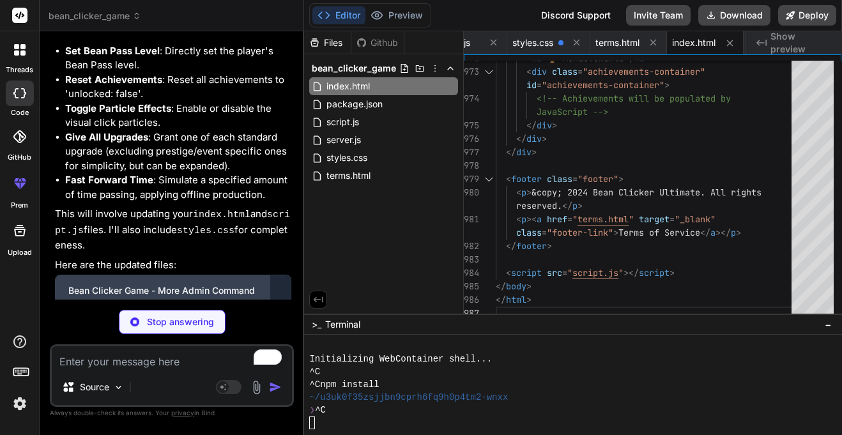
scroll to position [4378, 0]
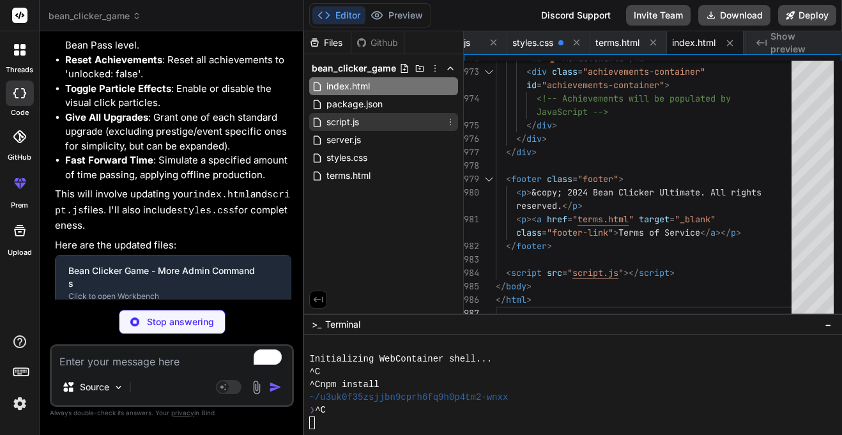
click at [379, 124] on div "script.js" at bounding box center [383, 122] width 149 height 18
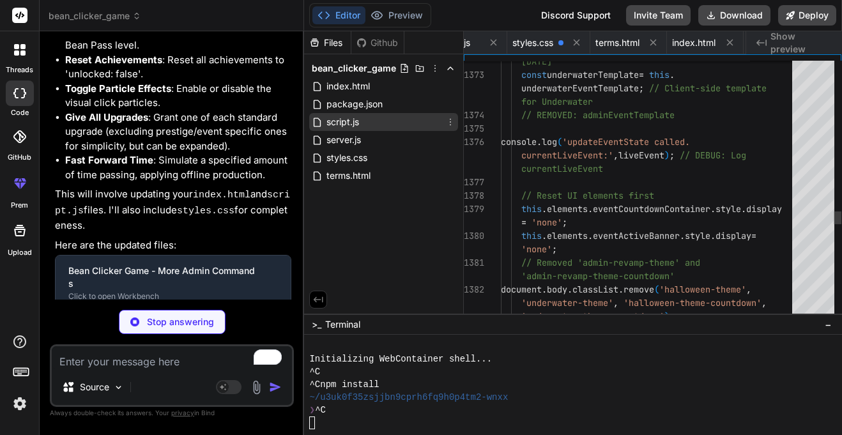
scroll to position [0, 0]
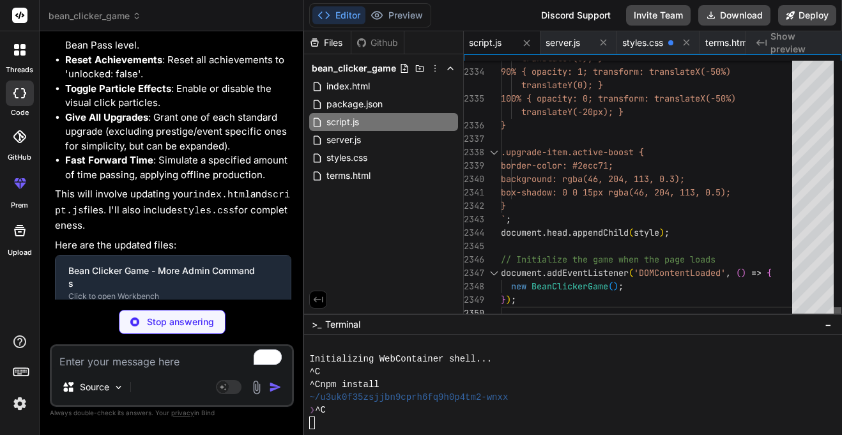
click at [834, 320] on div at bounding box center [838, 313] width 8 height 13
